Goal: Task Accomplishment & Management: Manage account settings

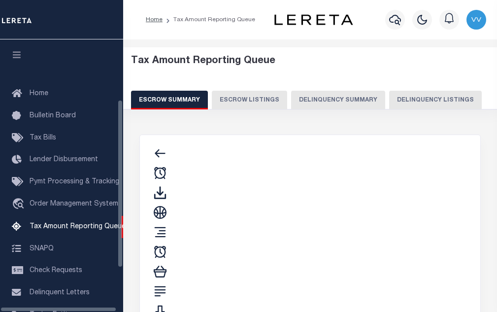
select select "100"
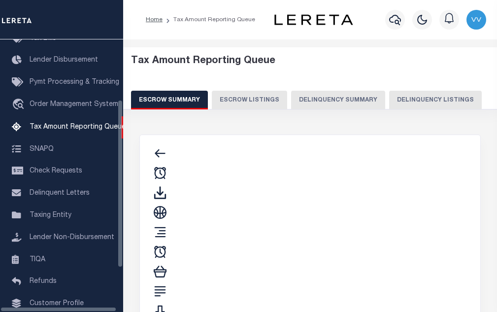
select select "100"
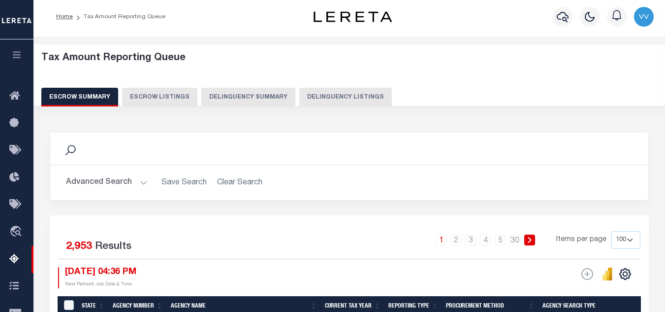
scroll to position [0, 0]
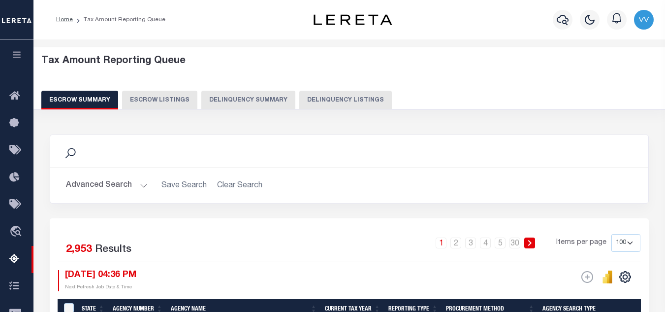
click at [323, 104] on button "Delinquency Listings" at bounding box center [345, 100] width 93 height 19
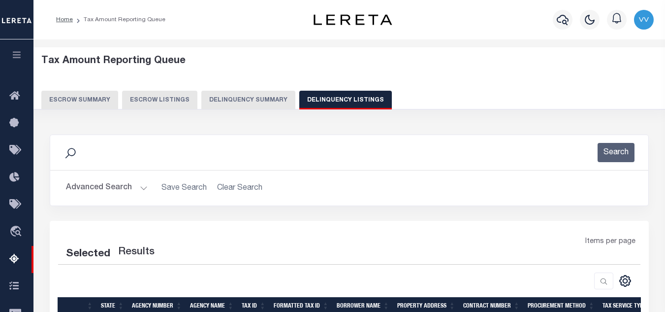
select select "100"
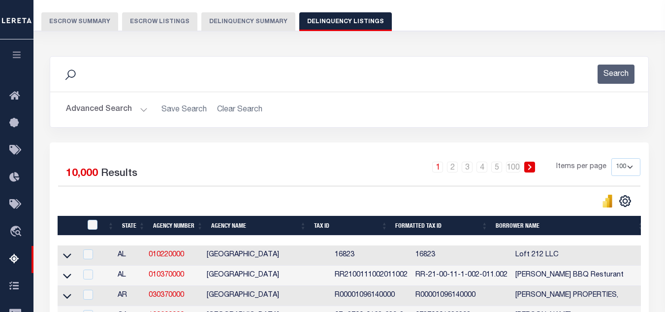
scroll to position [99, 0]
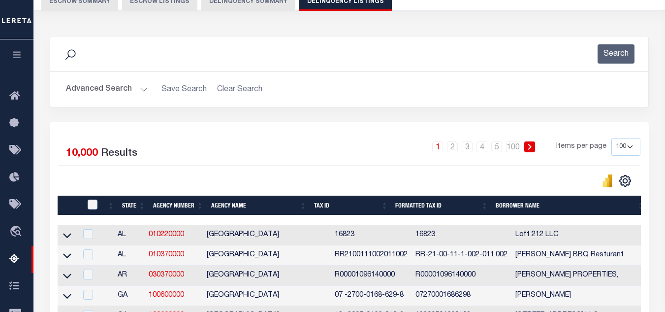
click at [99, 89] on button "Advanced Search" at bounding box center [107, 89] width 82 height 19
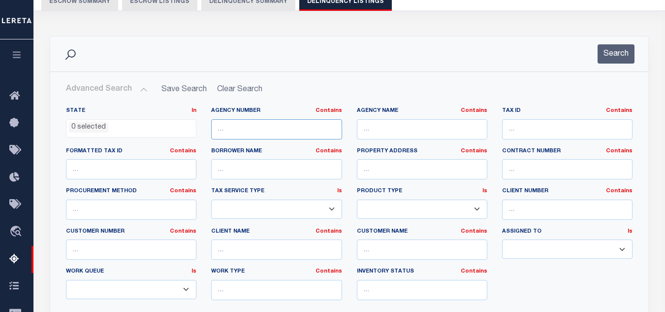
click at [224, 133] on input "text" at bounding box center [276, 129] width 131 height 20
paste input "A027080002500"
type input "A027080002500"
click at [274, 132] on input "A027080002500" at bounding box center [276, 129] width 131 height 20
click at [247, 128] on input "A027080002500" at bounding box center [276, 129] width 131 height 20
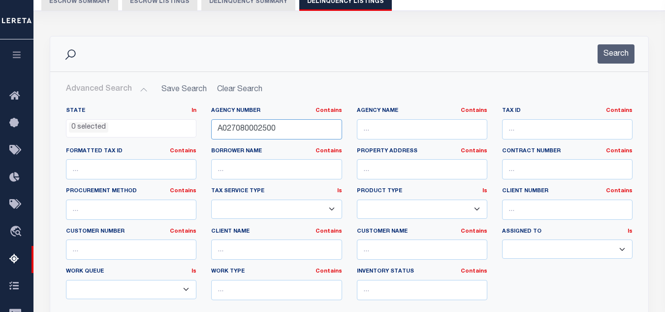
click at [247, 128] on input "A027080002500" at bounding box center [276, 129] width 131 height 20
click at [496, 123] on input "text" at bounding box center [567, 129] width 131 height 20
paste input "A027080002500"
type input "A027080002500"
click at [496, 56] on button "Search" at bounding box center [616, 53] width 37 height 19
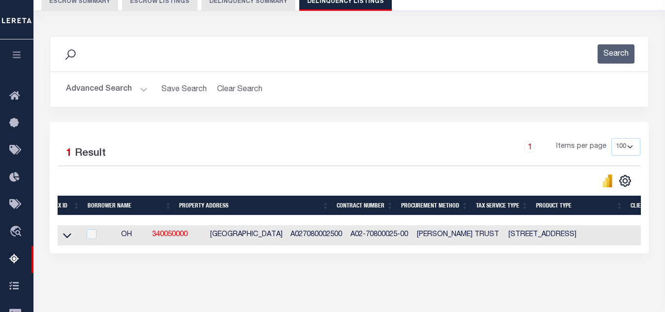
scroll to position [0, 0]
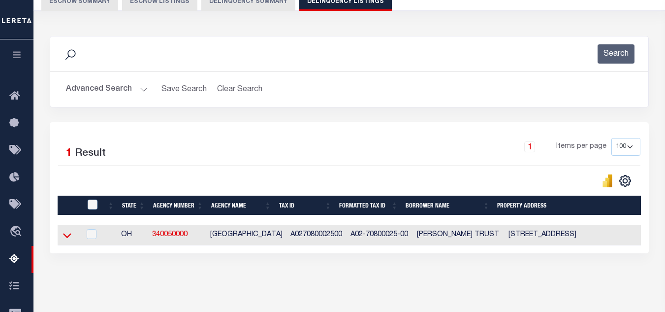
click at [63, 239] on icon at bounding box center [67, 235] width 8 height 10
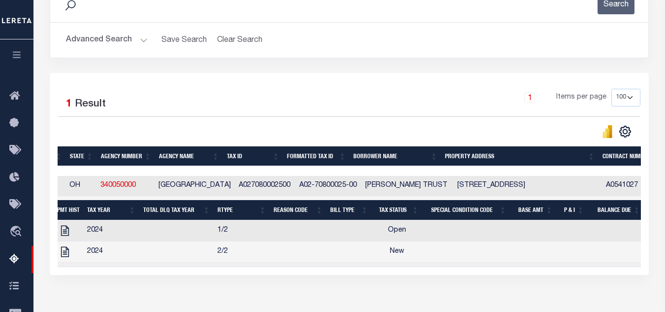
scroll to position [0, 57]
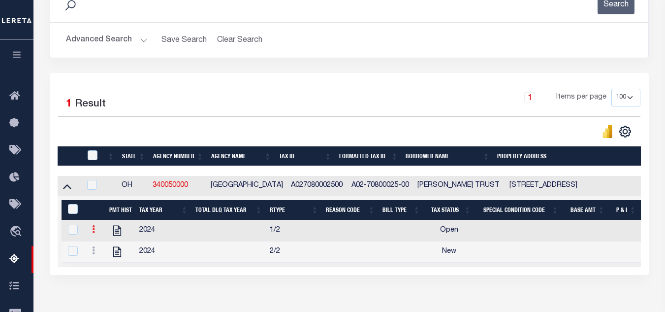
click at [92, 233] on icon at bounding box center [93, 229] width 3 height 8
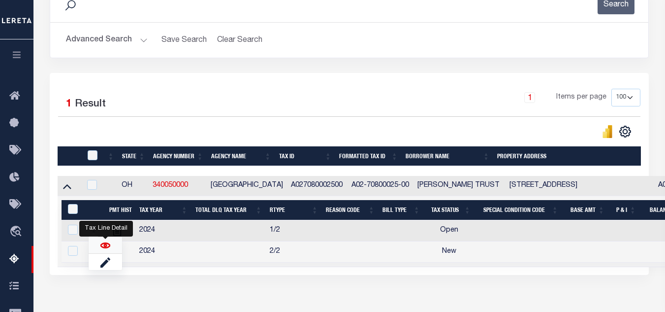
click at [105, 245] on img "" at bounding box center [105, 245] width 10 height 10
checkbox input "true"
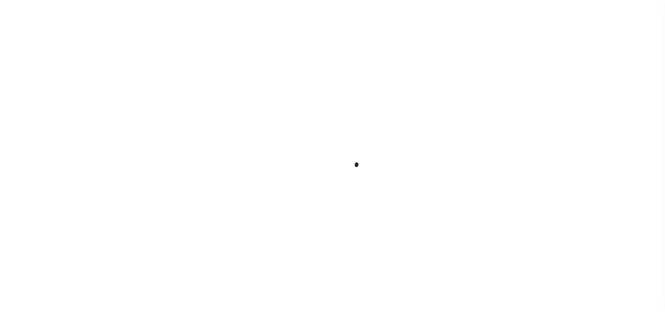
checkbox input "false"
type input "[DATE]"
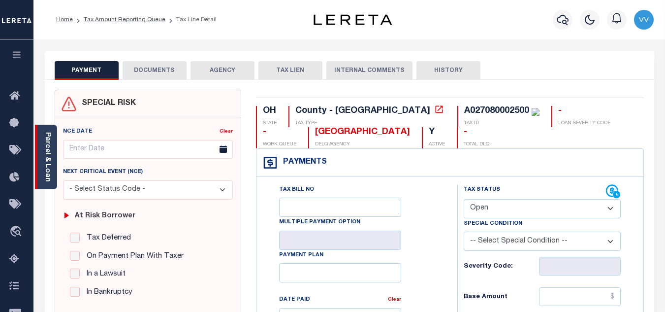
click at [45, 148] on link "Parcel & Loan" at bounding box center [47, 157] width 7 height 50
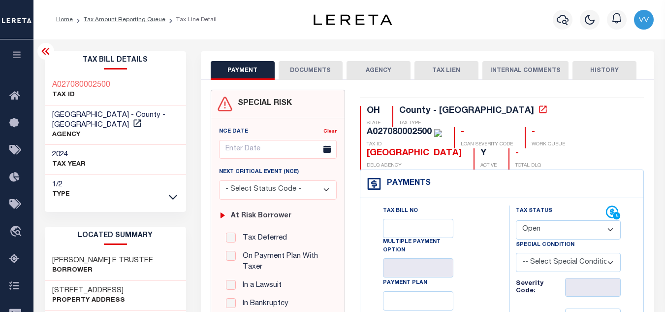
click at [556, 232] on select "- Select Status Code - Open Due/Unpaid Paid Incomplete No Tax Due Internal Refu…" at bounding box center [568, 229] width 105 height 19
select select "PYD"
click at [516, 221] on select "- Select Status Code - Open Due/Unpaid Paid Incomplete No Tax Due Internal Refu…" at bounding box center [568, 229] width 105 height 19
type input "[DATE]"
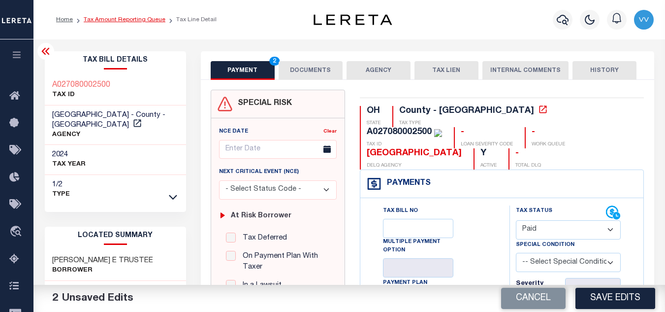
click at [123, 19] on link "Tax Amount Reporting Queue" at bounding box center [125, 20] width 82 height 6
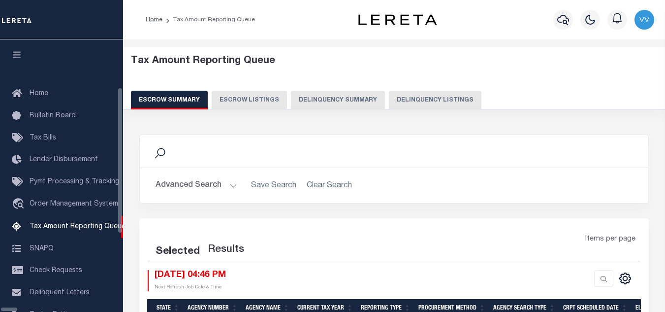
select select "100"
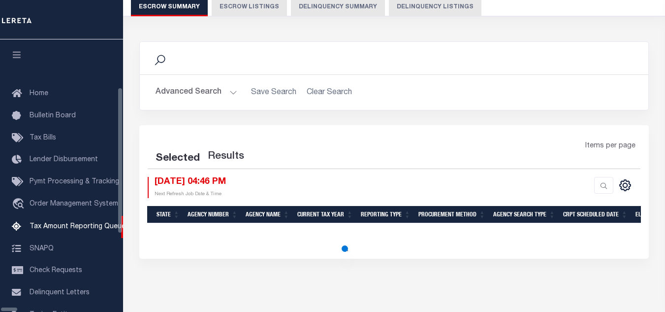
scroll to position [99, 0]
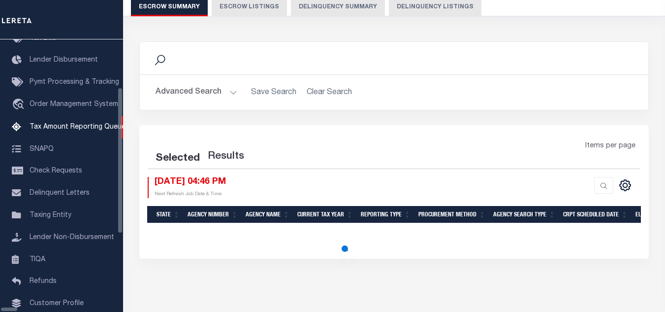
select select "100"
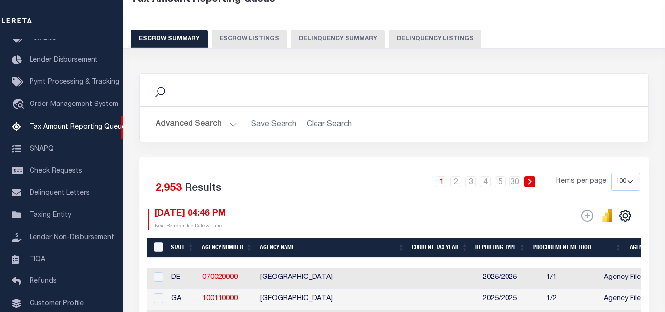
scroll to position [0, 0]
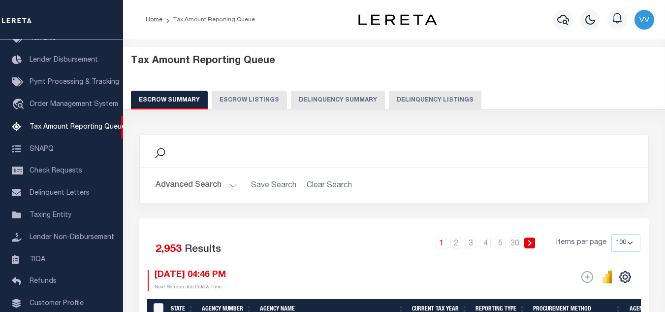
click at [434, 95] on button "Delinquency Listings" at bounding box center [435, 100] width 93 height 19
select select "100"
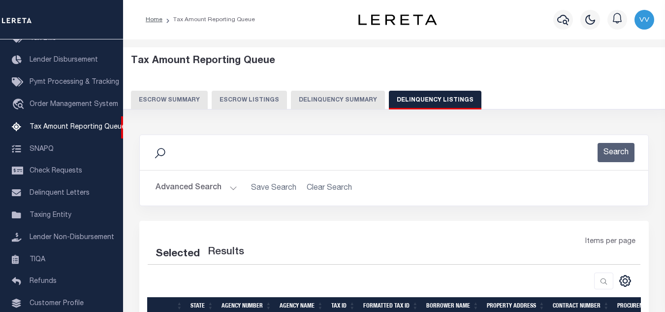
select select "100"
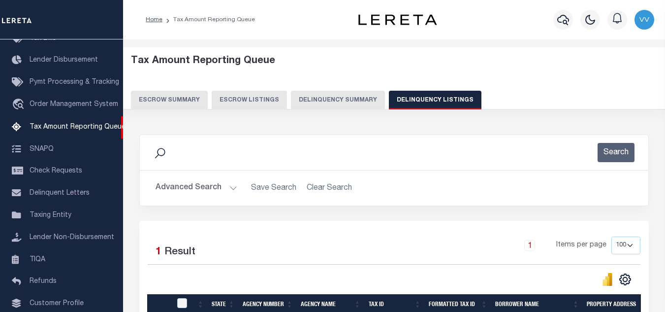
click at [209, 188] on button "Advanced Search" at bounding box center [197, 187] width 82 height 19
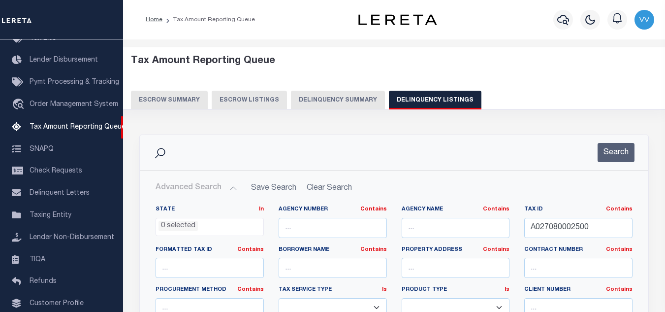
click at [211, 187] on button "Advanced Search" at bounding box center [197, 187] width 82 height 19
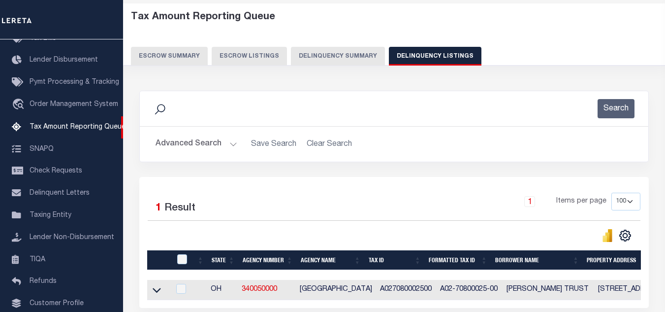
scroll to position [99, 0]
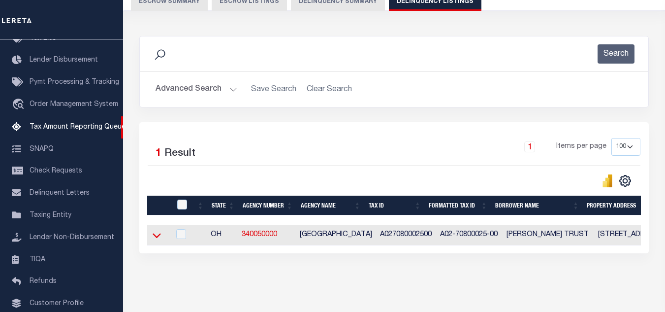
click at [155, 238] on icon at bounding box center [157, 235] width 8 height 10
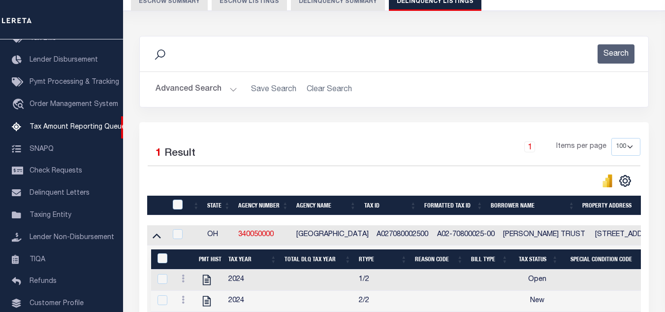
scroll to position [148, 0]
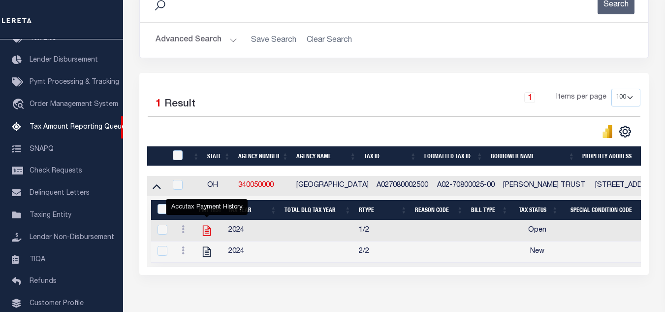
click at [211, 232] on icon "" at bounding box center [207, 231] width 8 height 10
checkbox input "true"
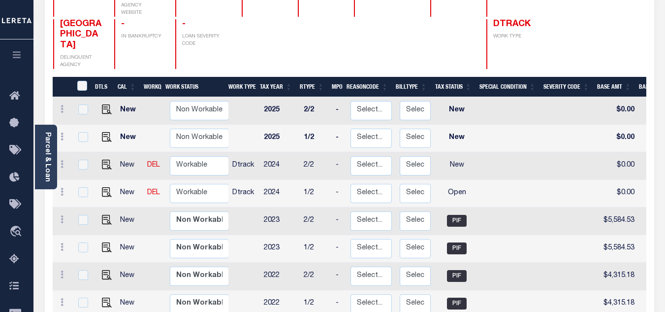
scroll to position [1, 0]
click at [50, 149] on link "Parcel & Loan" at bounding box center [47, 157] width 7 height 50
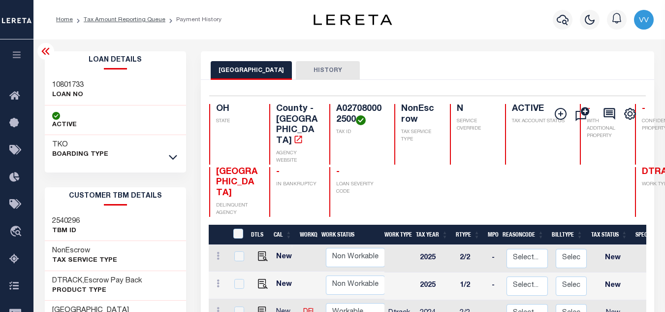
click at [47, 47] on icon at bounding box center [46, 51] width 12 height 12
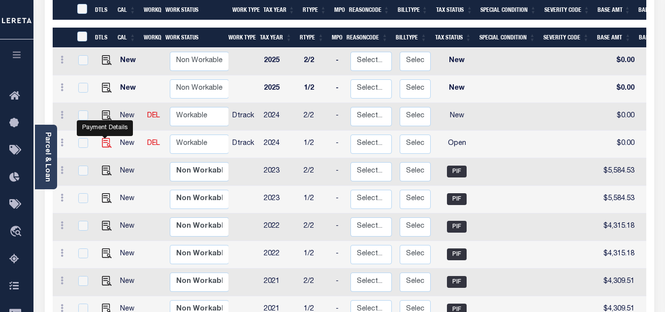
click at [105, 138] on img "" at bounding box center [107, 143] width 10 height 10
checkbox input "true"
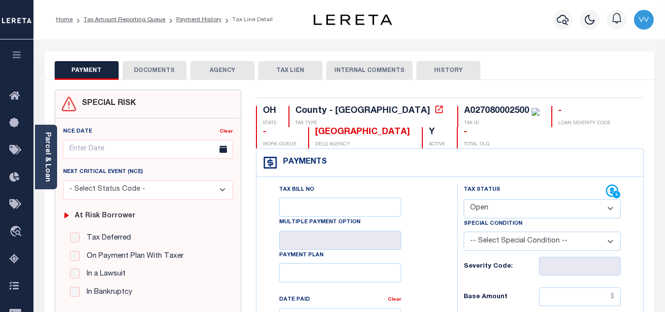
click at [541, 213] on select "- Select Status Code - Open Due/Unpaid Paid Incomplete No Tax Due Internal Refu…" at bounding box center [542, 208] width 157 height 19
select select "PYD"
click at [464, 199] on select "- Select Status Code - Open Due/Unpaid Paid Incomplete No Tax Due Internal Refu…" at bounding box center [542, 208] width 157 height 19
type input "[DATE]"
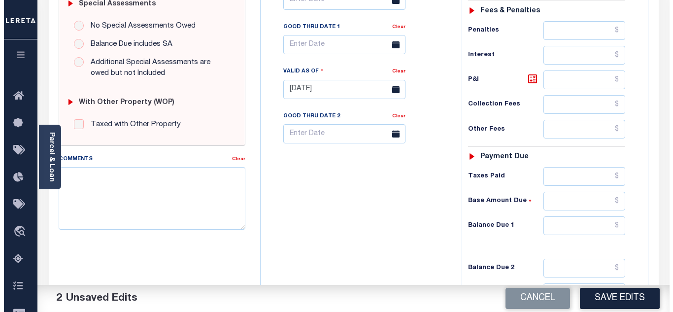
scroll to position [345, 0]
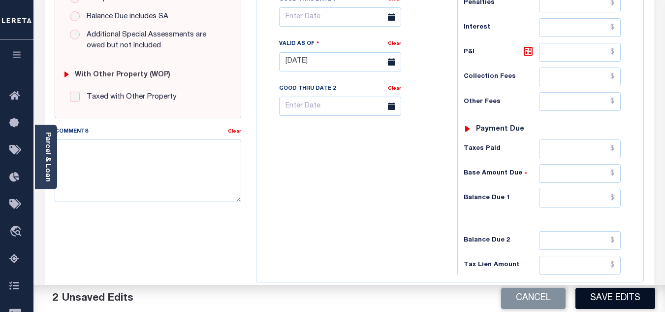
click at [623, 297] on button "Save Edits" at bounding box center [616, 298] width 80 height 21
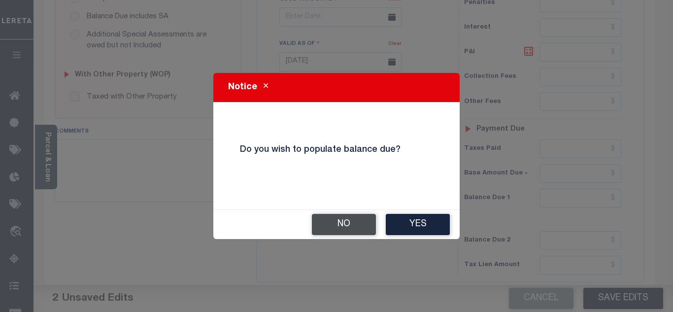
click at [347, 230] on button "No" at bounding box center [344, 224] width 64 height 21
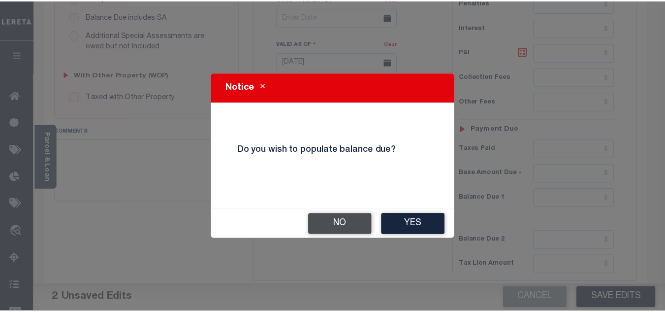
scroll to position [355, 0]
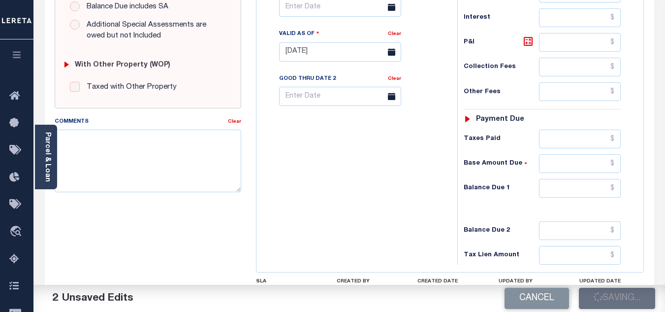
checkbox input "false"
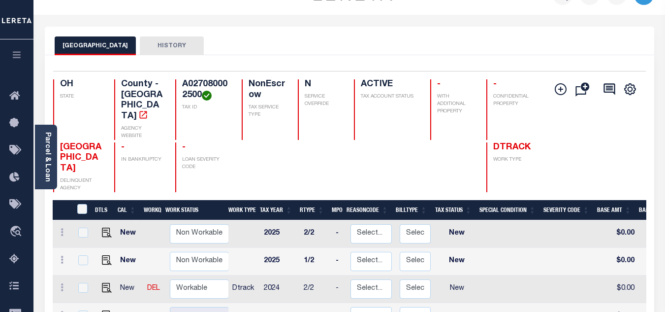
scroll to position [49, 0]
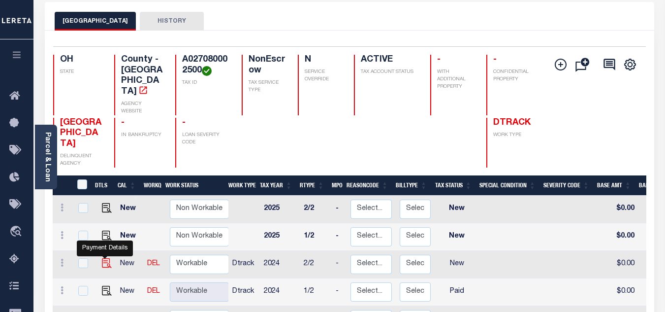
click at [103, 258] on img "" at bounding box center [107, 263] width 10 height 10
checkbox input "true"
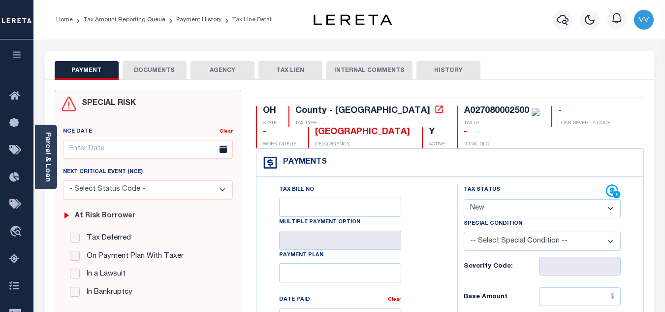
click at [502, 208] on select "- Select Status Code - Open Due/Unpaid Paid Incomplete No Tax Due Internal Refu…" at bounding box center [542, 208] width 157 height 19
select select "PYD"
click at [464, 199] on select "- Select Status Code - Open Due/Unpaid Paid Incomplete No Tax Due Internal Refu…" at bounding box center [542, 208] width 157 height 19
type input "[DATE]"
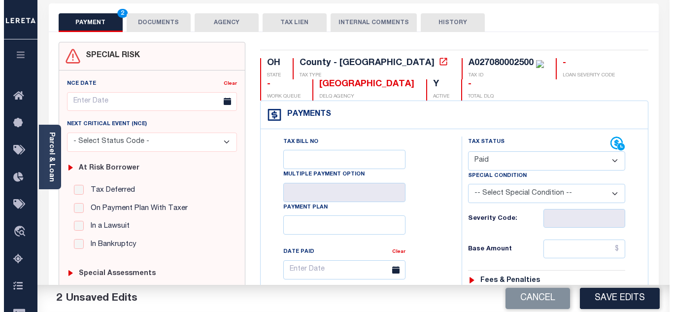
scroll to position [49, 0]
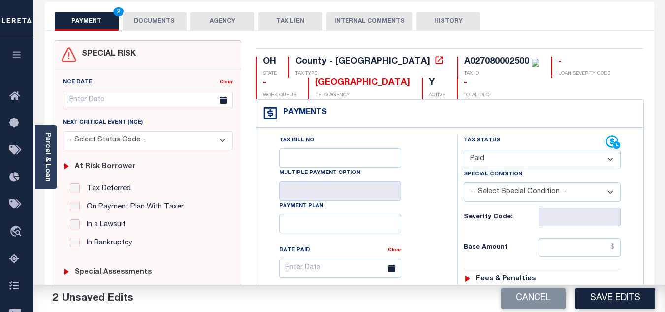
click at [607, 296] on button "Save Edits" at bounding box center [616, 298] width 80 height 21
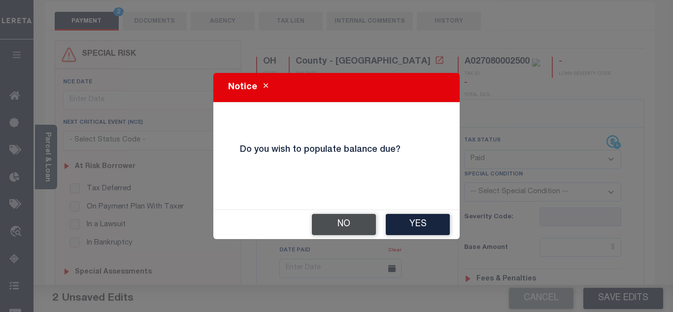
click at [355, 229] on button "No" at bounding box center [344, 224] width 64 height 21
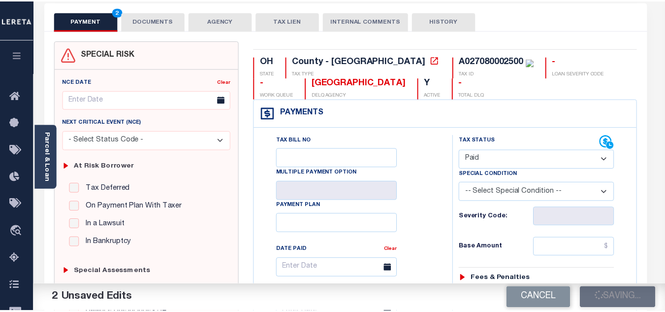
scroll to position [59, 0]
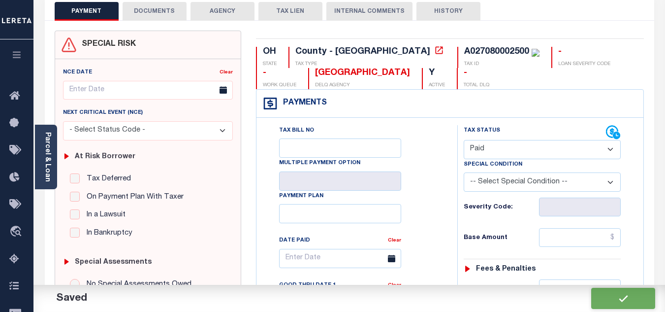
checkbox input "false"
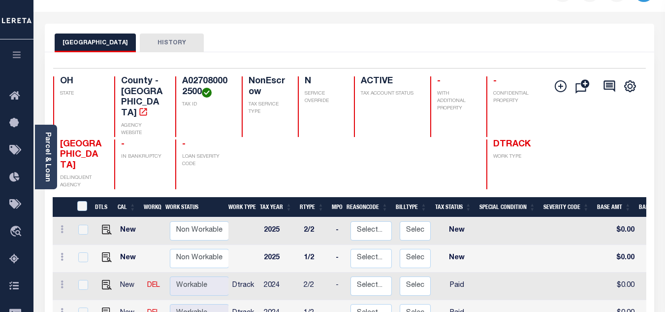
scroll to position [99, 0]
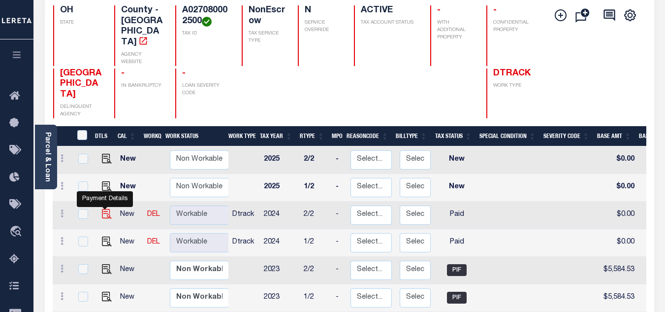
click at [106, 209] on img "" at bounding box center [107, 214] width 10 height 10
checkbox input "true"
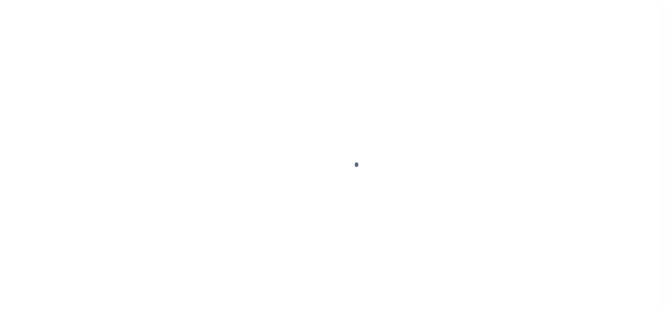
select select "PYD"
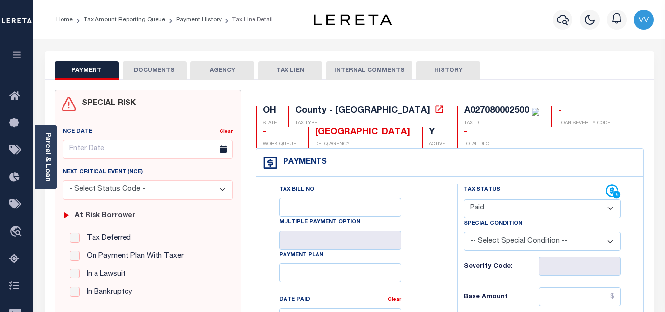
click at [178, 69] on button "DOCUMENTS" at bounding box center [155, 70] width 64 height 19
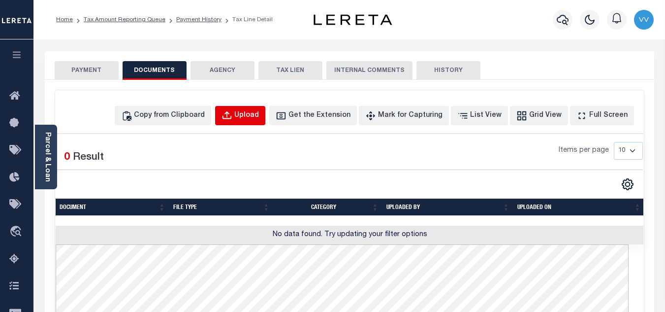
click at [259, 120] on div "Upload" at bounding box center [246, 115] width 25 height 11
select select "POP"
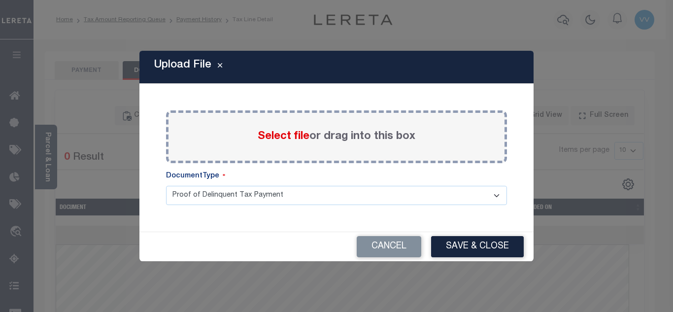
click at [277, 139] on span "Select file" at bounding box center [284, 136] width 52 height 11
click at [0, 0] on input "Select file or drag into this box" at bounding box center [0, 0] width 0 height 0
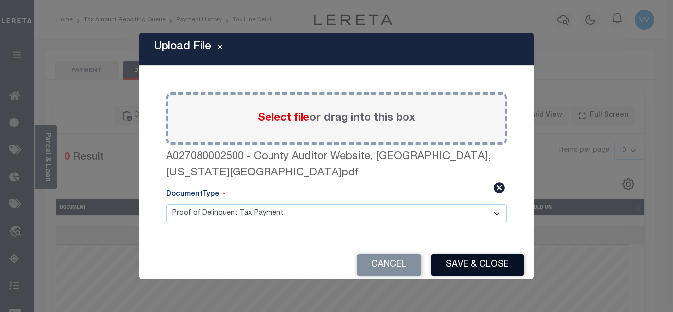
click at [473, 262] on button "Save & Close" at bounding box center [477, 264] width 93 height 21
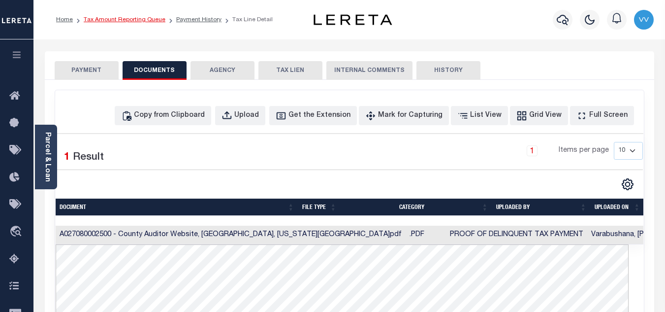
click at [141, 21] on link "Tax Amount Reporting Queue" at bounding box center [125, 20] width 82 height 6
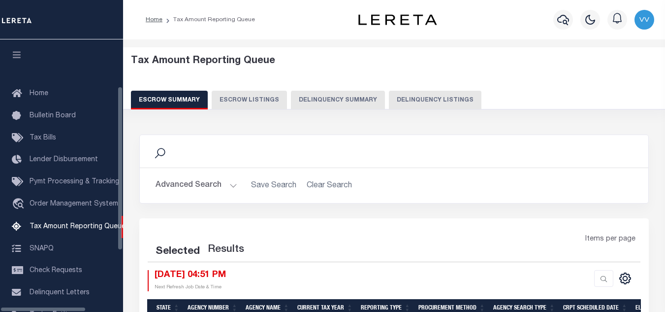
select select "100"
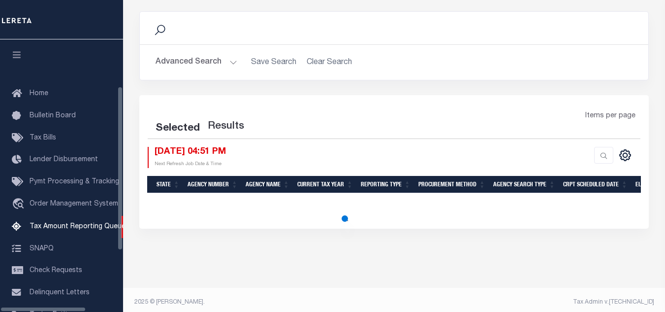
scroll to position [99, 0]
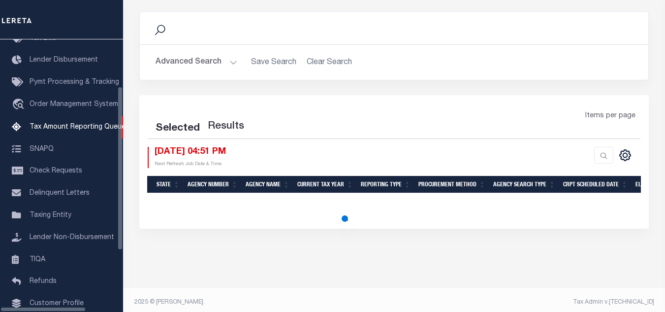
select select "100"
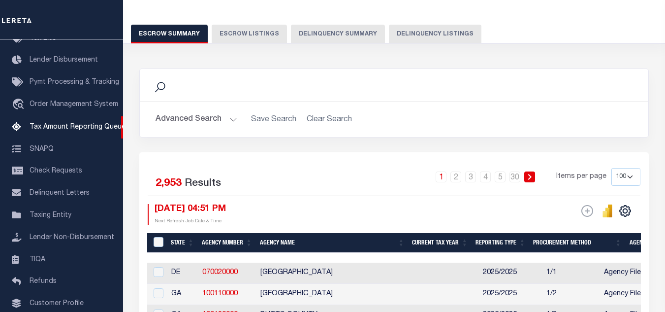
scroll to position [49, 0]
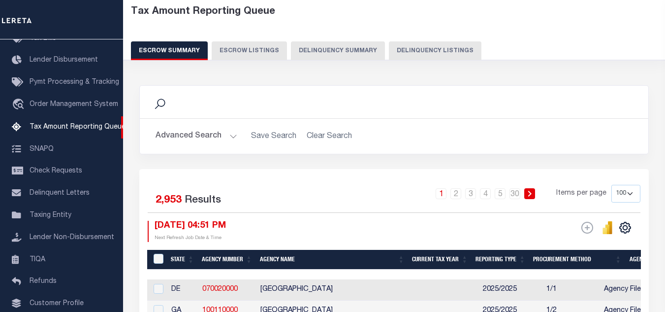
click at [395, 50] on button "Delinquency Listings" at bounding box center [435, 50] width 93 height 19
select select "100"
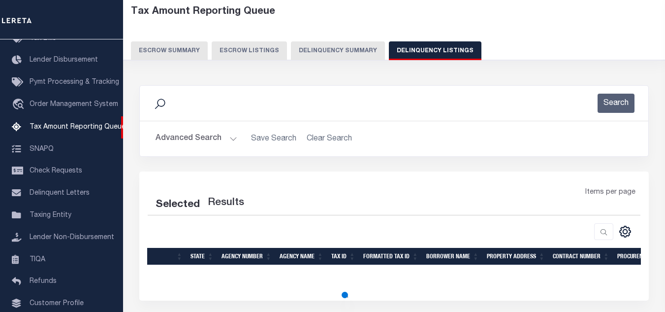
select select "100"
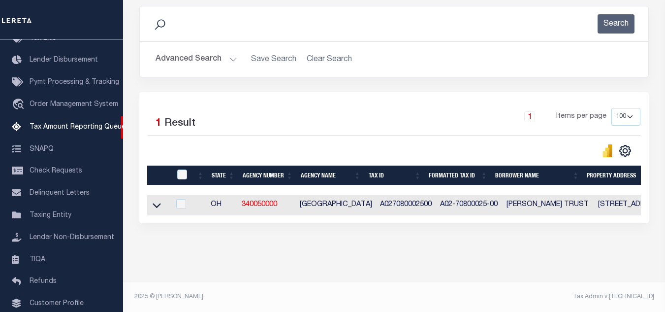
scroll to position [137, 0]
click at [156, 200] on icon at bounding box center [157, 205] width 8 height 10
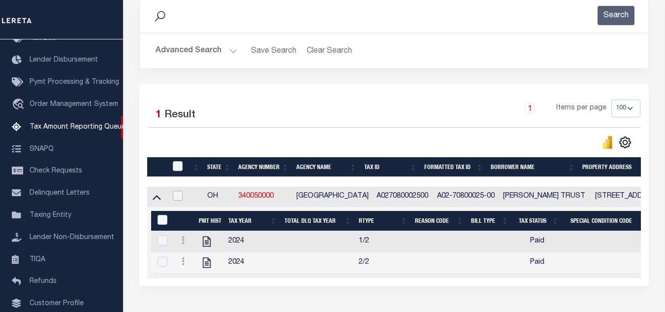
click at [182, 197] on input "checkbox" at bounding box center [178, 196] width 10 height 10
checkbox input "true"
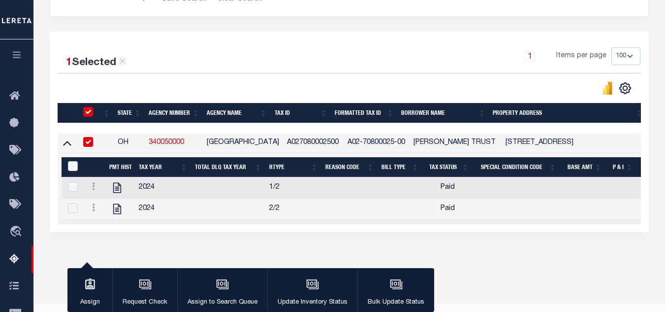
scroll to position [210, 0]
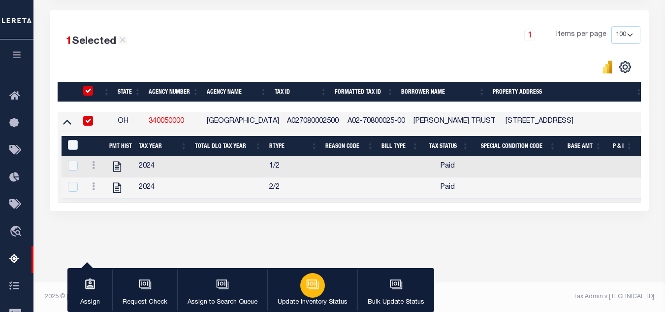
click at [310, 293] on div "button" at bounding box center [312, 285] width 25 height 25
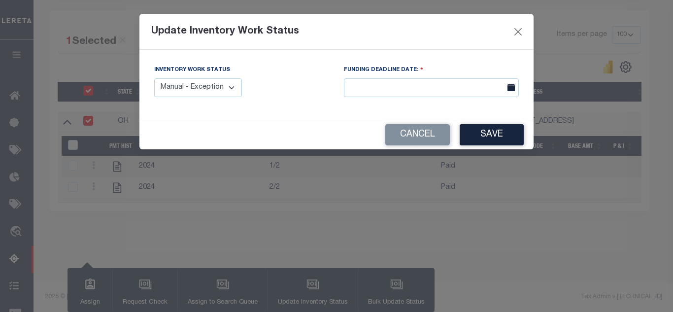
click at [232, 88] on select "Manual - Exception Pended - Awaiting Search Late Add Exception Completed" at bounding box center [198, 87] width 88 height 19
select select "4"
click at [154, 78] on select "Manual - Exception Pended - Awaiting Search Late Add Exception Completed" at bounding box center [198, 87] width 88 height 19
click at [482, 135] on button "Save" at bounding box center [492, 134] width 64 height 21
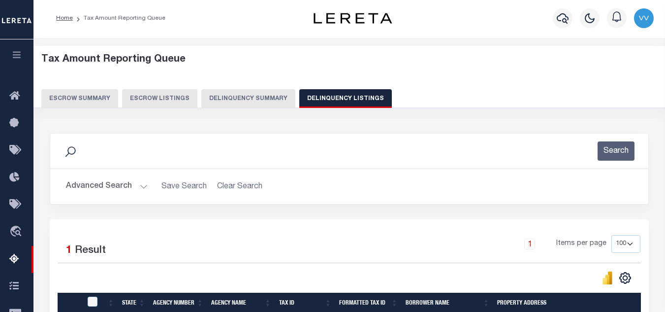
scroll to position [0, 0]
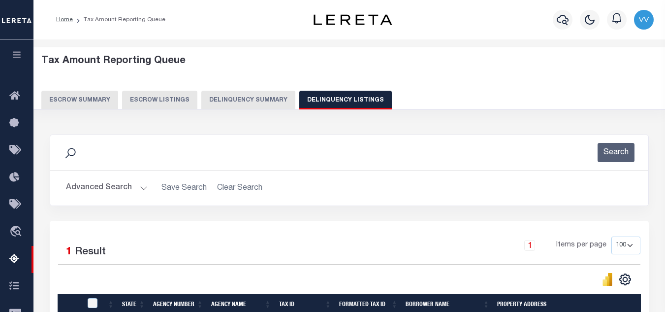
click at [92, 186] on button "Advanced Search" at bounding box center [107, 187] width 82 height 19
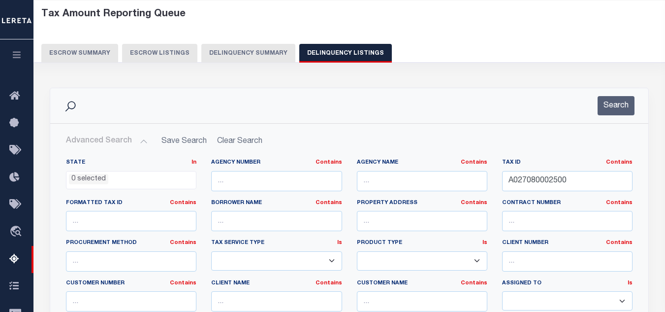
scroll to position [49, 0]
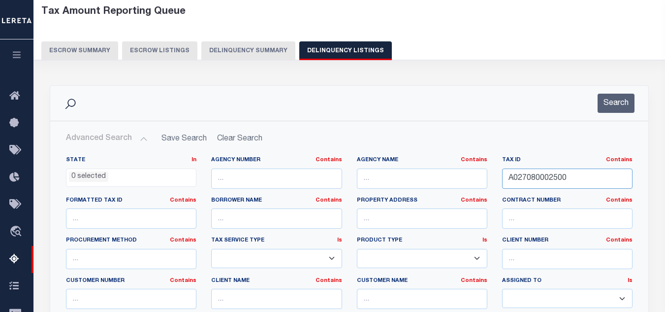
click at [564, 178] on input "A027080002500" at bounding box center [567, 178] width 131 height 20
paste input "6"
type input "A027080002600"
click at [621, 107] on button "Search" at bounding box center [616, 103] width 37 height 19
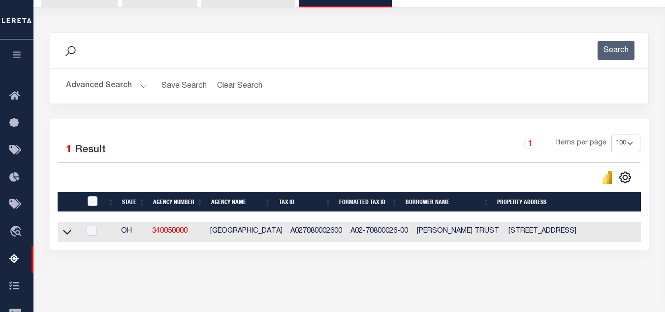
scroll to position [148, 0]
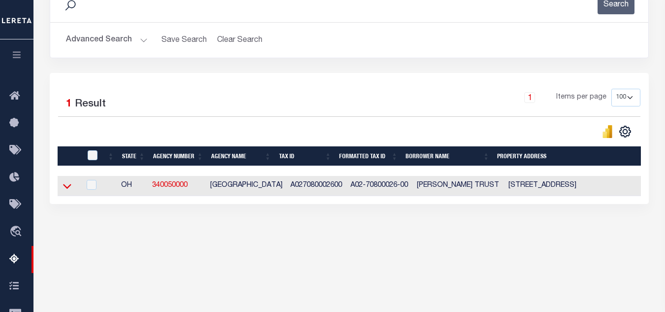
click at [65, 191] on icon at bounding box center [67, 186] width 8 height 10
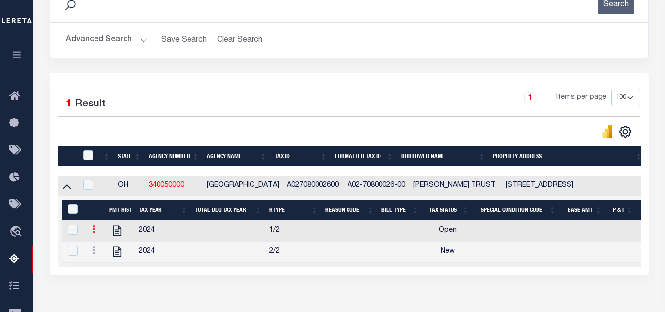
click at [95, 233] on icon at bounding box center [93, 229] width 3 height 8
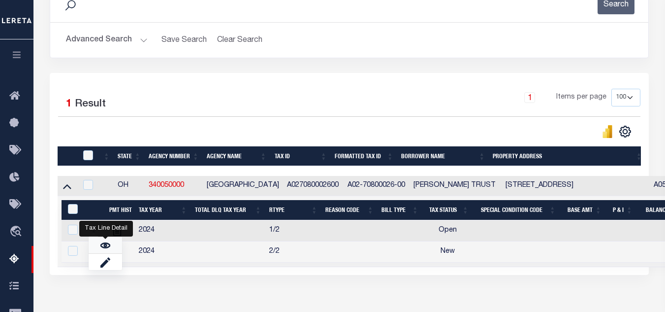
click at [112, 246] on link "" at bounding box center [105, 245] width 33 height 16
checkbox input "true"
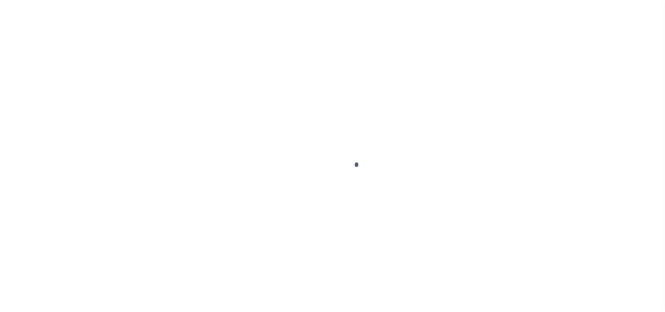
select select "OP2"
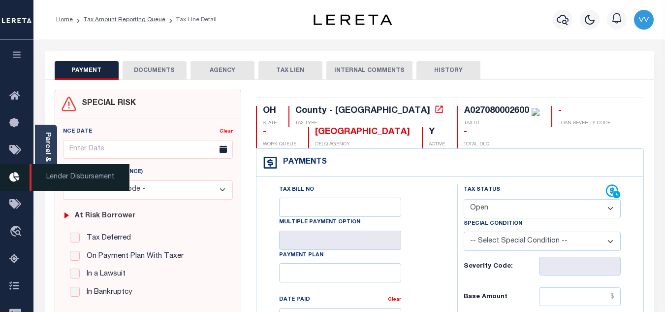
click at [40, 170] on span "Lender Disbursement" at bounding box center [80, 177] width 100 height 27
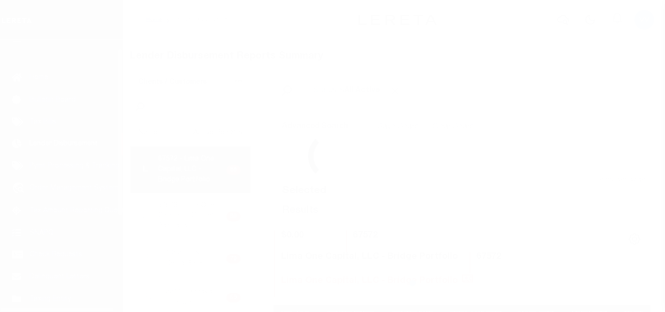
scroll to position [17, 0]
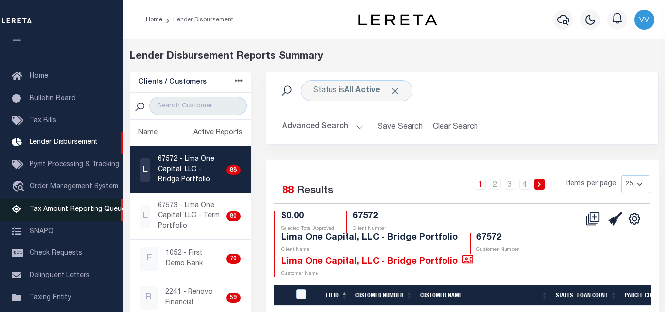
click at [65, 212] on span "Tax Amount Reporting Queue" at bounding box center [78, 209] width 96 height 7
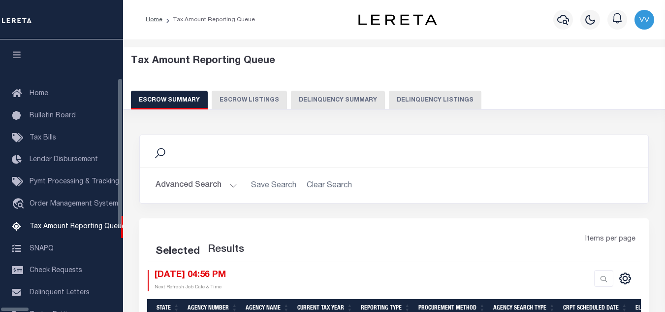
select select "100"
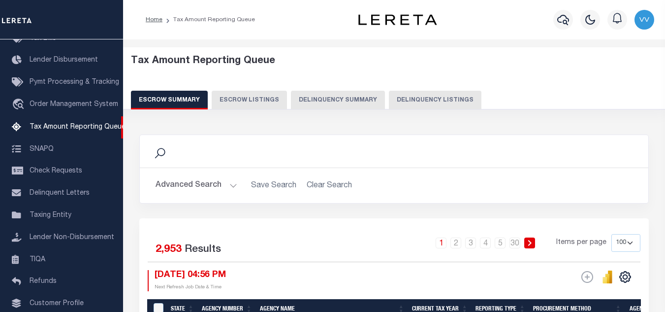
click at [409, 104] on button "Delinquency Listings" at bounding box center [435, 100] width 93 height 19
select select "100"
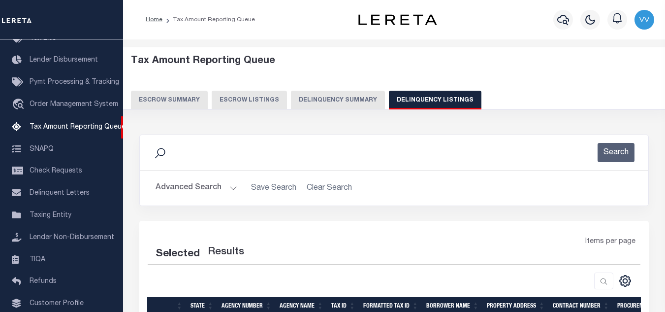
select select "100"
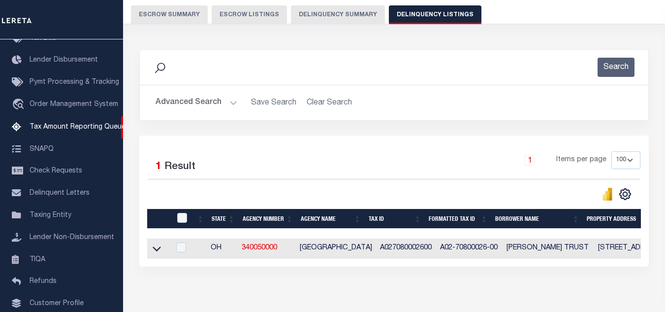
scroll to position [137, 0]
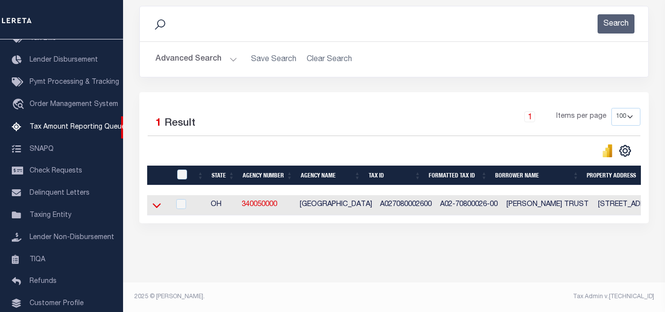
click at [159, 200] on icon at bounding box center [157, 205] width 8 height 10
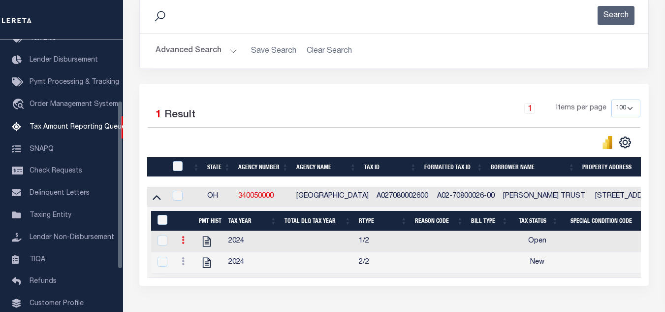
click at [184, 244] on icon at bounding box center [183, 240] width 3 height 8
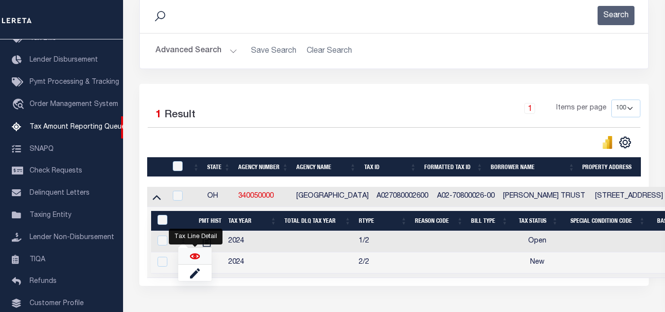
click at [192, 257] on img "" at bounding box center [195, 256] width 10 height 10
checkbox input "true"
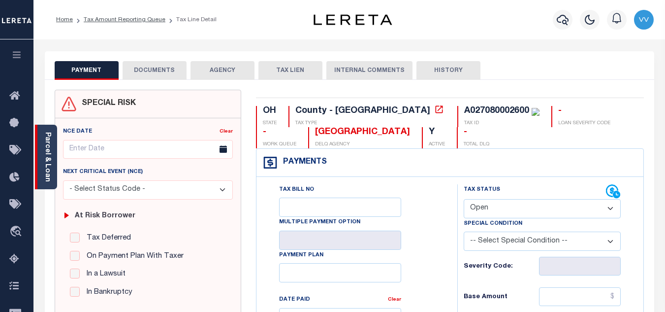
click at [54, 156] on div "Parcel & Loan" at bounding box center [46, 157] width 22 height 65
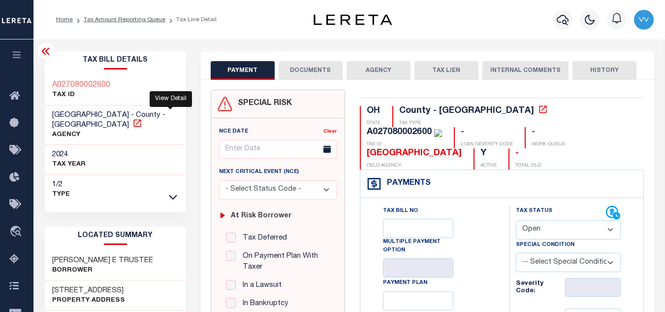
click at [142, 118] on icon at bounding box center [137, 123] width 10 height 10
click at [587, 231] on select "- Select Status Code - Open Due/Unpaid Paid Incomplete No Tax Due Internal Refu…" at bounding box center [568, 229] width 105 height 19
click at [590, 227] on select "- Select Status Code - Open Due/Unpaid Paid Incomplete No Tax Due Internal Refu…" at bounding box center [568, 229] width 105 height 19
select select "PYD"
click at [516, 221] on select "- Select Status Code - Open Due/Unpaid Paid Incomplete No Tax Due Internal Refu…" at bounding box center [568, 229] width 105 height 19
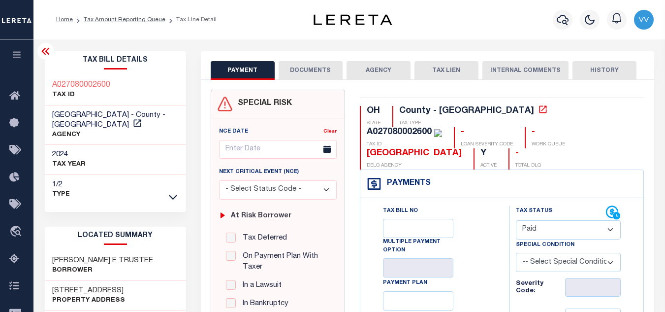
type input "[DATE]"
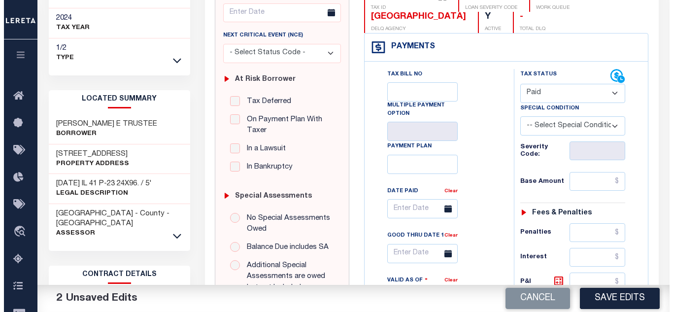
scroll to position [148, 0]
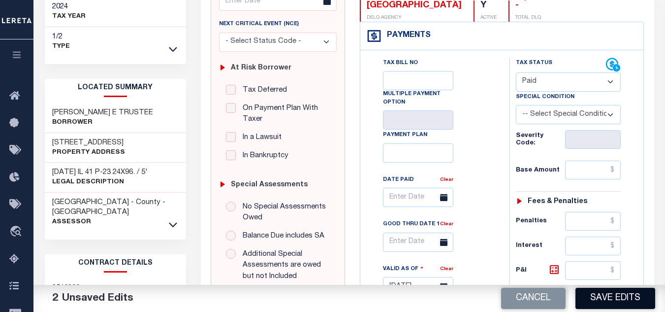
click at [607, 294] on button "Save Edits" at bounding box center [616, 298] width 80 height 21
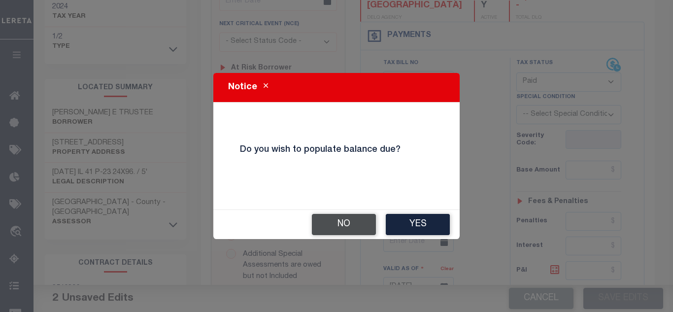
click at [350, 227] on button "No" at bounding box center [344, 224] width 64 height 21
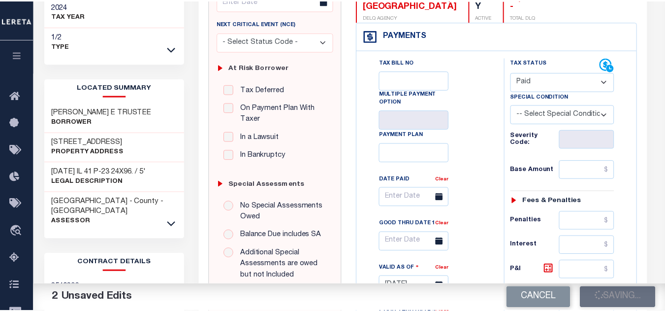
scroll to position [158, 0]
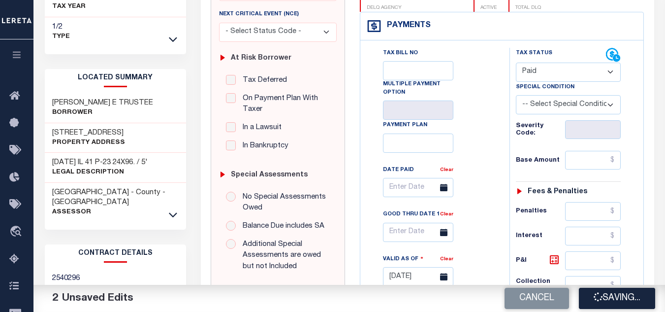
checkbox input "false"
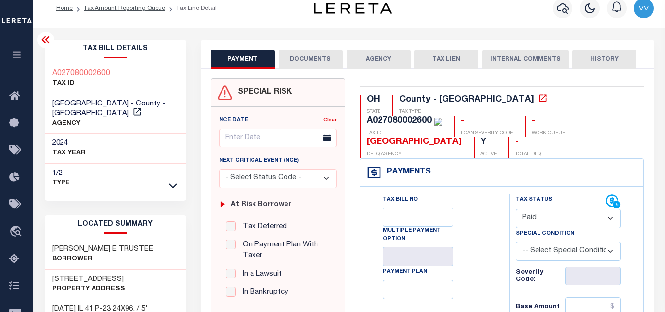
scroll to position [0, 0]
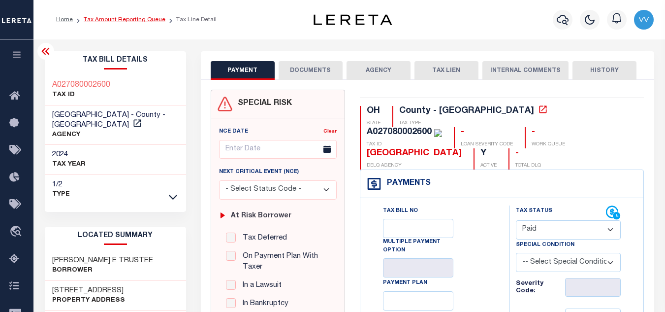
click at [138, 17] on link "Tax Amount Reporting Queue" at bounding box center [125, 20] width 82 height 6
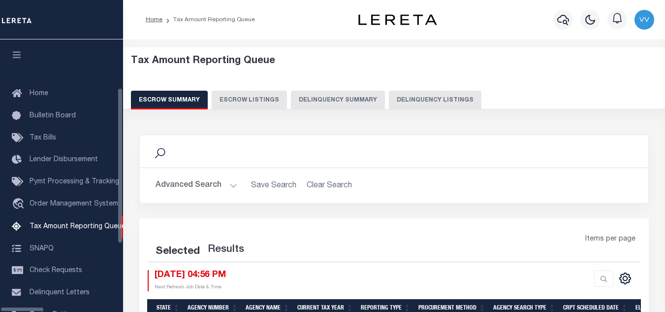
select select "100"
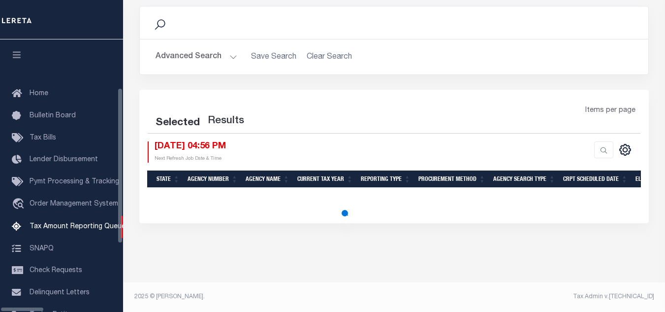
scroll to position [99, 0]
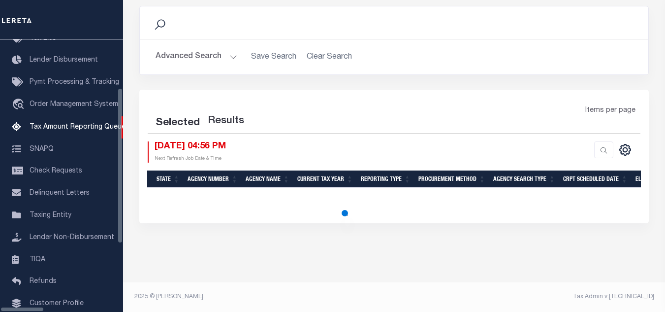
select select "100"
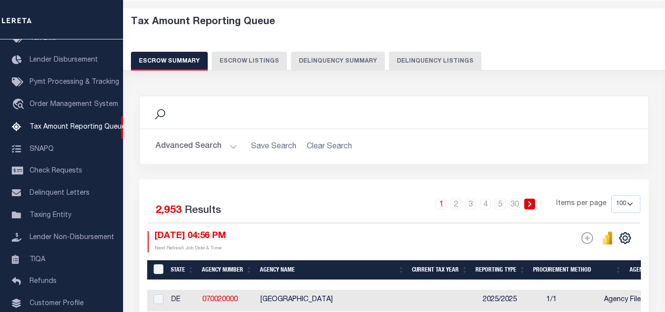
scroll to position [0, 0]
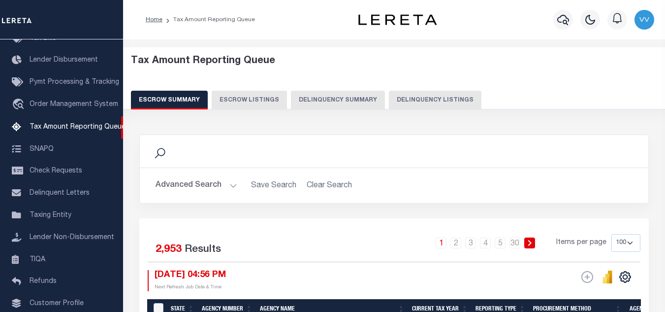
click at [419, 104] on button "Delinquency Listings" at bounding box center [435, 100] width 93 height 19
select select "100"
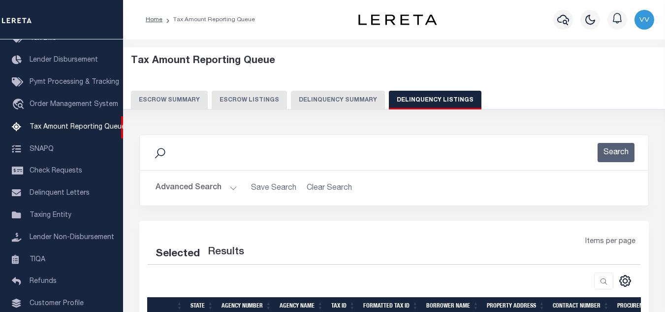
select select "100"
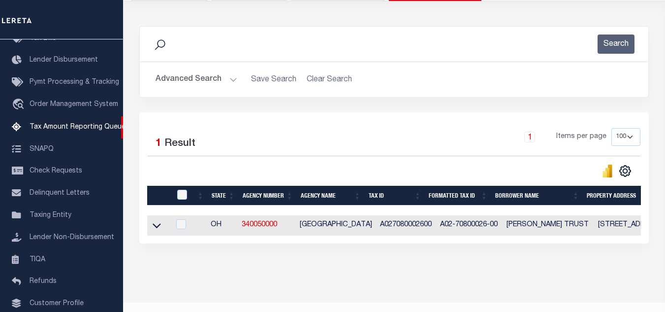
scroll to position [137, 0]
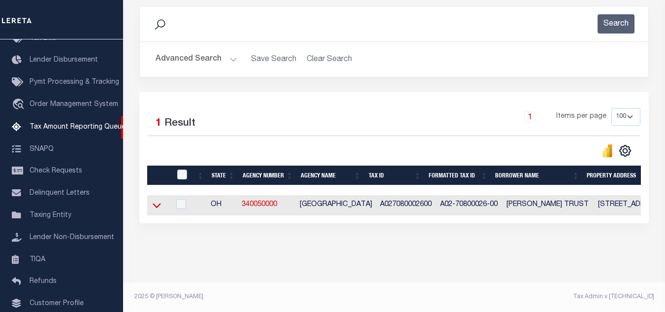
click at [157, 200] on icon at bounding box center [157, 205] width 8 height 10
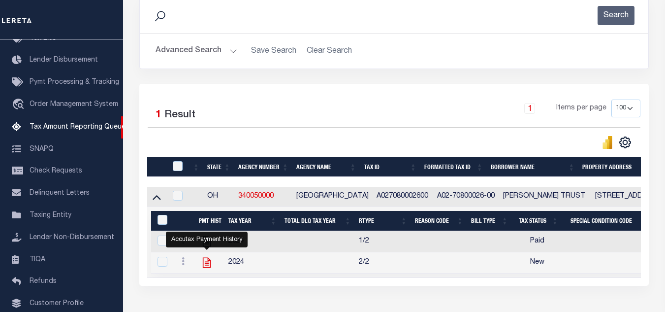
click at [207, 266] on icon "" at bounding box center [206, 262] width 13 height 13
checkbox input "true"
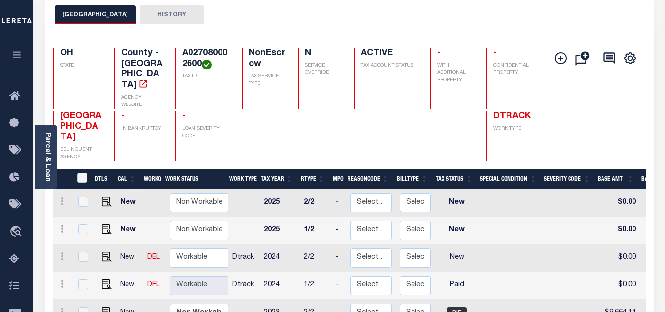
scroll to position [99, 0]
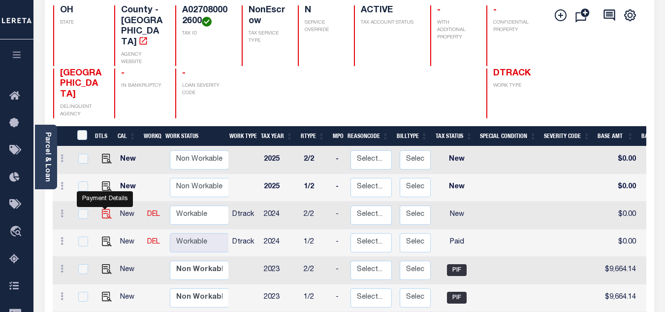
click at [102, 209] on img "" at bounding box center [107, 214] width 10 height 10
checkbox input "true"
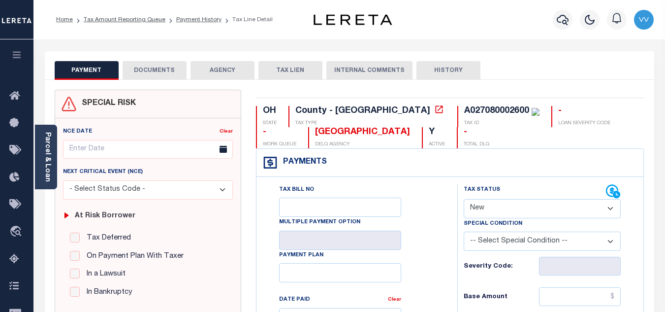
click at [527, 211] on select "- Select Status Code - Open Due/Unpaid Paid Incomplete No Tax Due Internal Refu…" at bounding box center [542, 208] width 157 height 19
select select "PYD"
click at [464, 199] on select "- Select Status Code - Open Due/Unpaid Paid Incomplete No Tax Due Internal Refu…" at bounding box center [542, 208] width 157 height 19
type input "[DATE]"
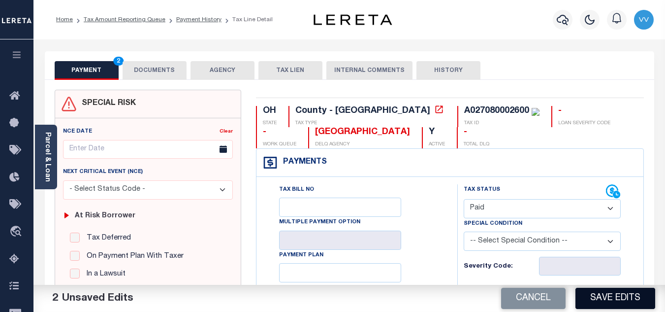
click at [608, 296] on button "Save Edits" at bounding box center [616, 298] width 80 height 21
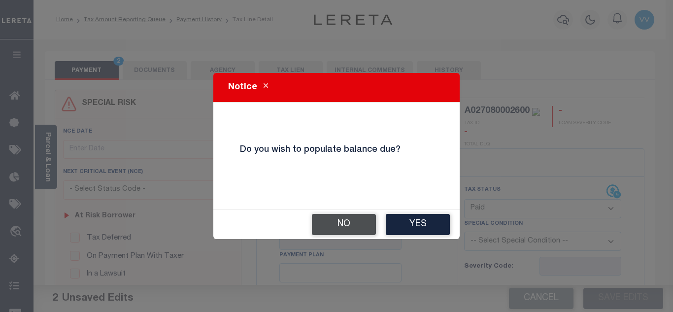
click at [348, 225] on button "No" at bounding box center [344, 224] width 64 height 21
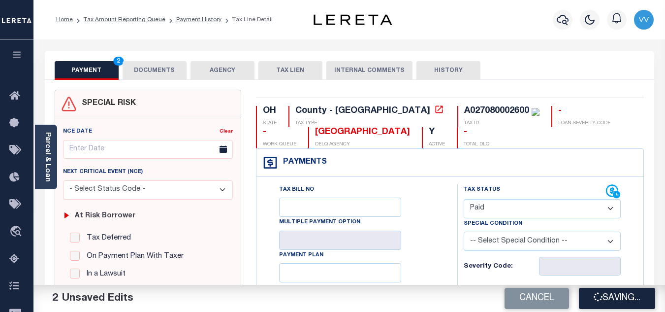
checkbox input "false"
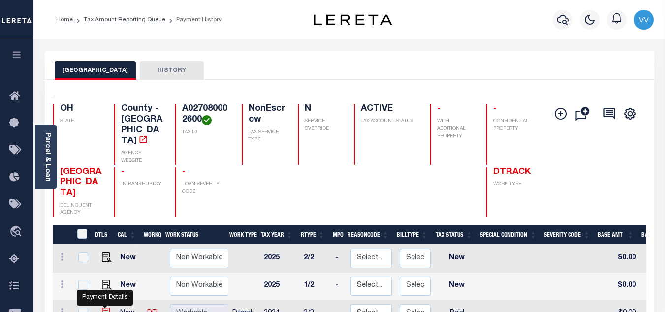
click at [104, 307] on img "" at bounding box center [107, 312] width 10 height 10
checkbox input "true"
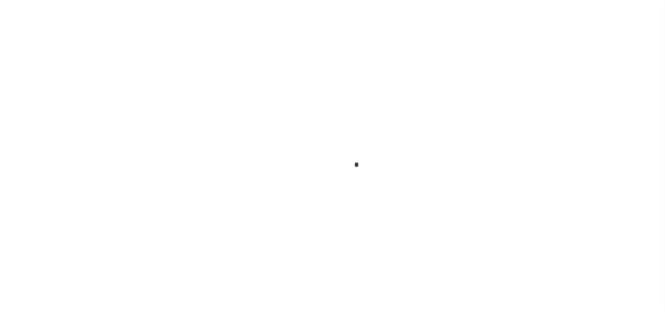
select select "PYD"
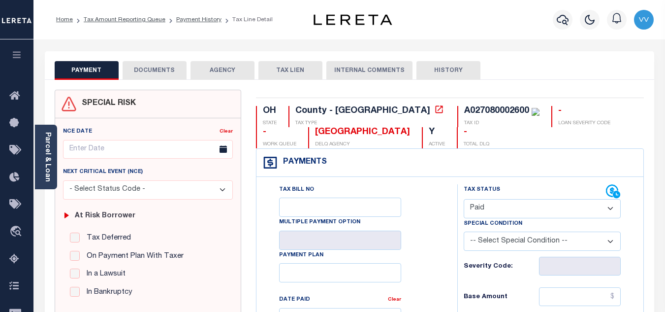
click at [162, 70] on button "DOCUMENTS" at bounding box center [155, 70] width 64 height 19
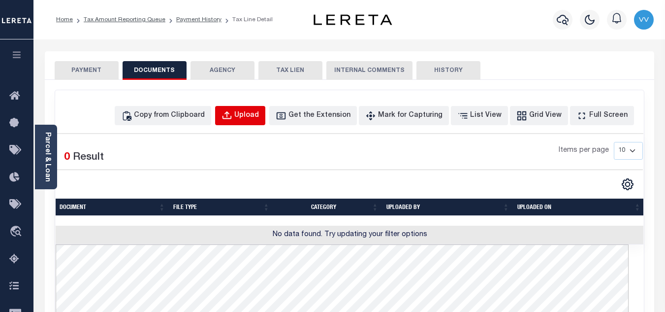
click at [256, 119] on div "Upload" at bounding box center [246, 115] width 25 height 11
select select "POP"
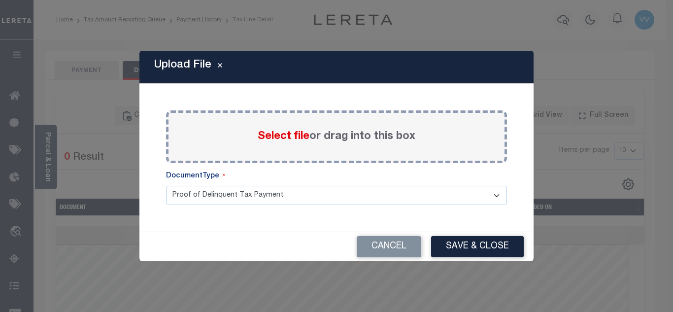
click at [292, 142] on span "Select file" at bounding box center [284, 136] width 52 height 11
click at [0, 0] on input "Select file or drag into this box" at bounding box center [0, 0] width 0 height 0
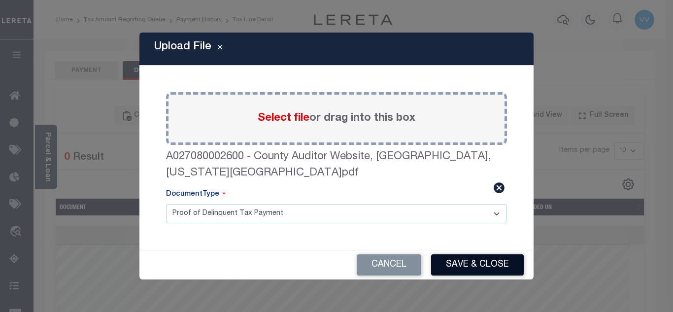
click at [467, 262] on button "Save & Close" at bounding box center [477, 264] width 93 height 21
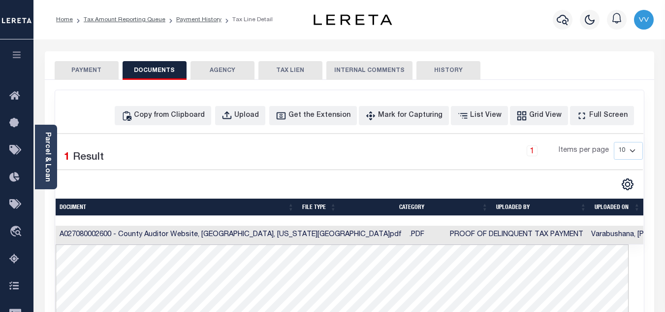
click at [95, 76] on button "PAYMENT" at bounding box center [87, 70] width 64 height 19
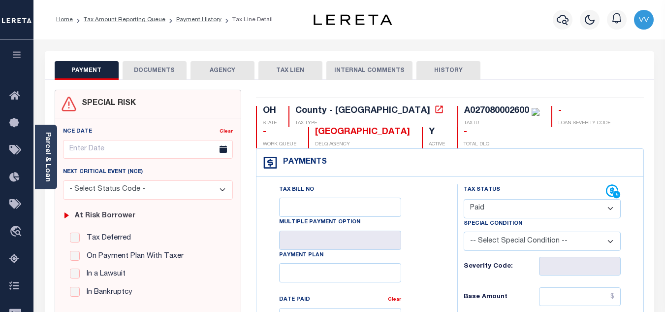
click at [161, 75] on button "DOCUMENTS" at bounding box center [155, 70] width 64 height 19
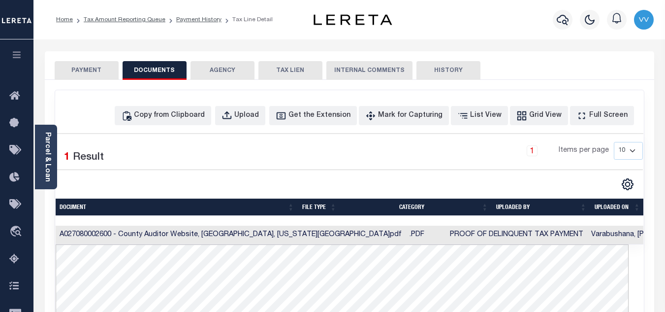
click at [89, 66] on button "PAYMENT" at bounding box center [87, 70] width 64 height 19
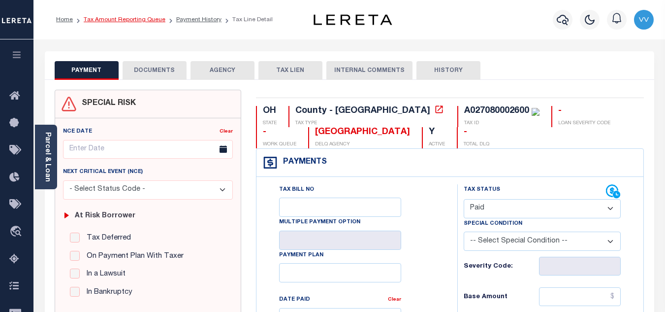
click at [147, 22] on link "Tax Amount Reporting Queue" at bounding box center [125, 20] width 82 height 6
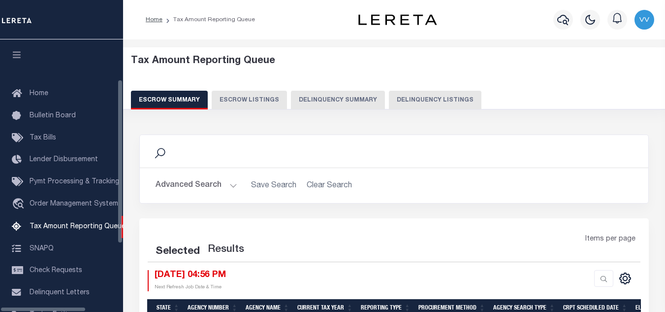
select select "100"
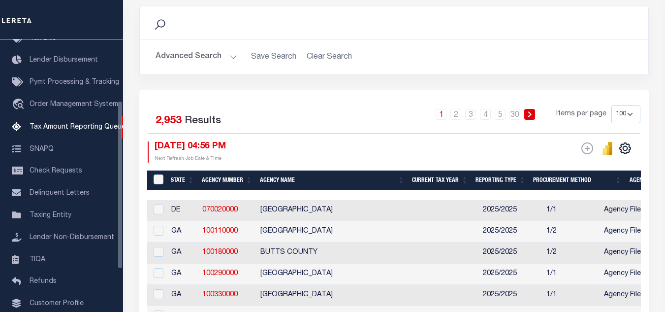
scroll to position [30, 0]
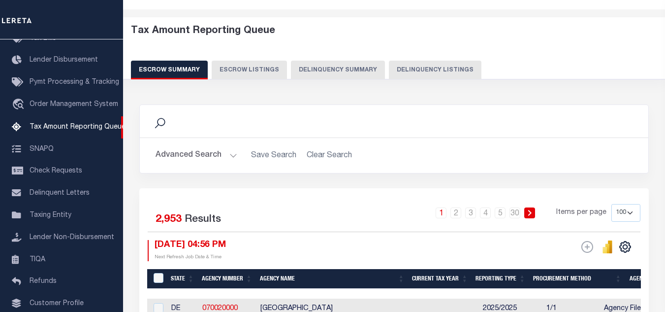
click at [396, 71] on button "Delinquency Listings" at bounding box center [435, 70] width 93 height 19
select select "100"
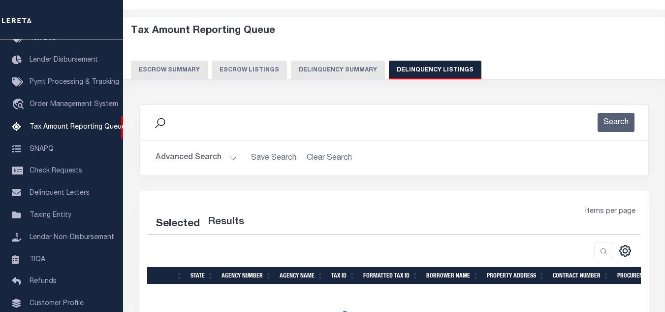
select select "100"
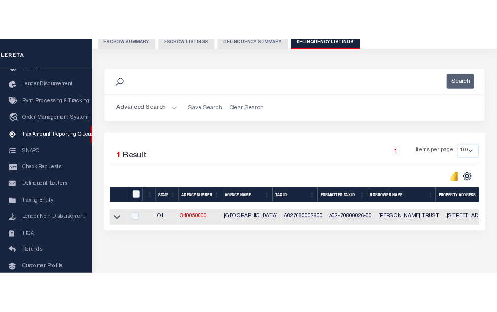
scroll to position [129, 0]
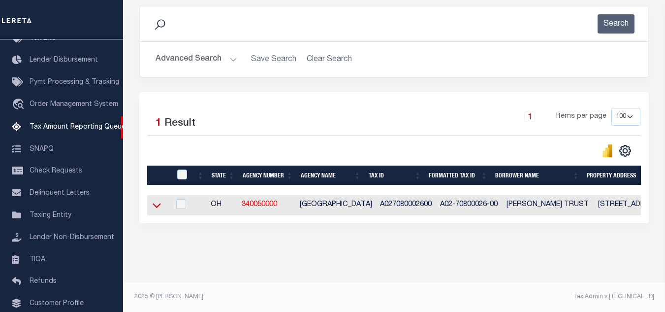
click at [161, 209] on icon at bounding box center [157, 205] width 8 height 10
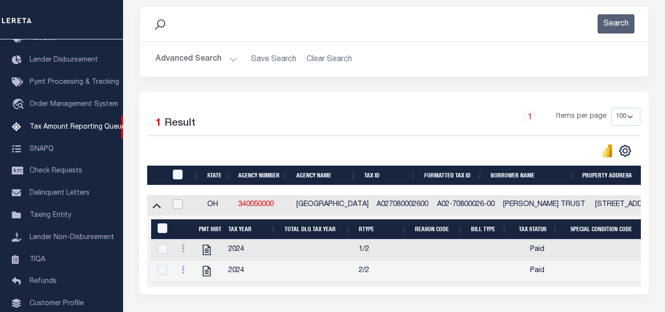
click at [180, 208] on input "checkbox" at bounding box center [178, 204] width 10 height 10
checkbox input "true"
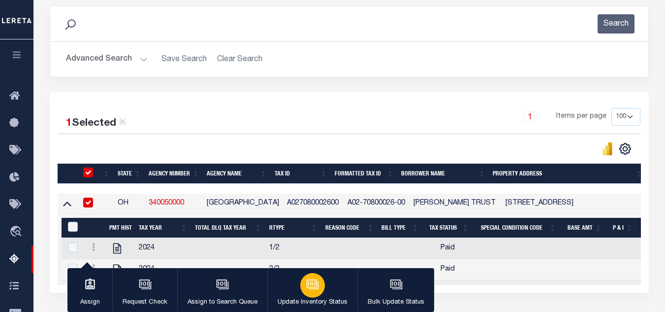
click at [323, 297] on p "Update Inventory Status" at bounding box center [313, 302] width 70 height 10
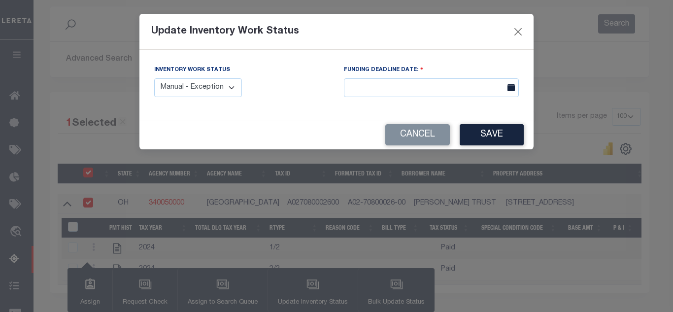
click at [220, 79] on select "Manual - Exception Pended - Awaiting Search Late Add Exception Completed" at bounding box center [198, 87] width 88 height 19
select select "4"
click at [154, 78] on select "Manual - Exception Pended - Awaiting Search Late Add Exception Completed" at bounding box center [198, 87] width 88 height 19
click at [488, 137] on button "Save" at bounding box center [492, 134] width 64 height 21
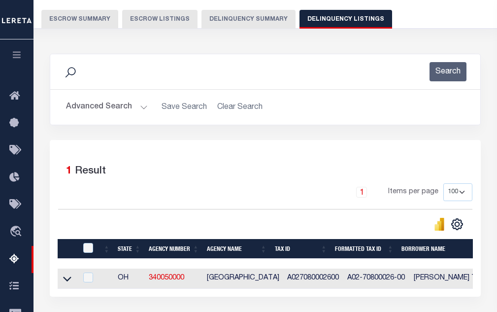
scroll to position [79, 0]
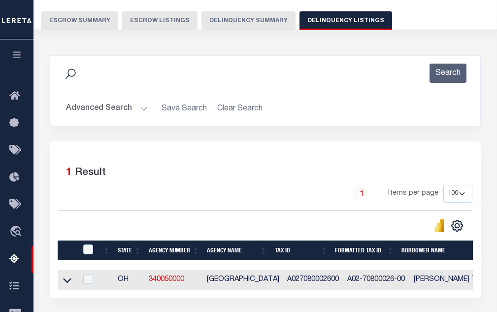
click at [97, 112] on button "Advanced Search" at bounding box center [107, 108] width 82 height 19
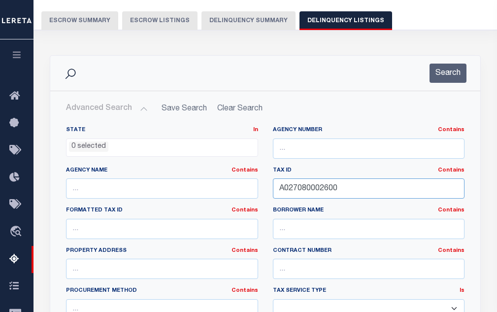
click at [323, 195] on input "A027080002600" at bounding box center [369, 188] width 192 height 20
paste input "1300102"
type input "A027130010200"
click at [445, 79] on button "Search" at bounding box center [447, 73] width 37 height 19
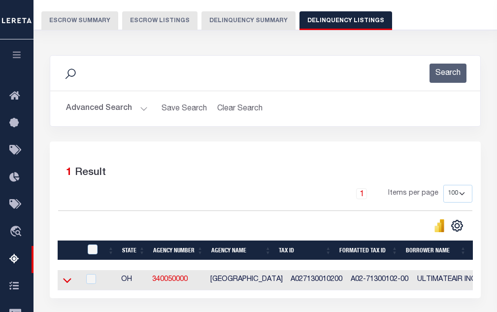
click at [69, 283] on icon at bounding box center [67, 280] width 8 height 5
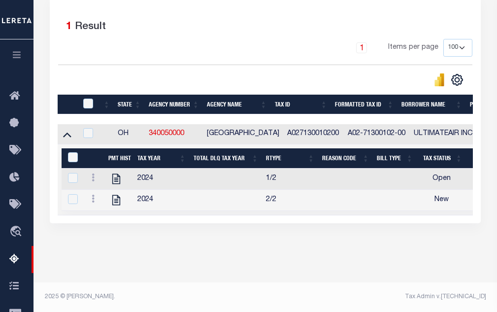
scroll to position [0, 3]
click at [112, 180] on icon "" at bounding box center [116, 178] width 13 height 13
checkbox input "true"
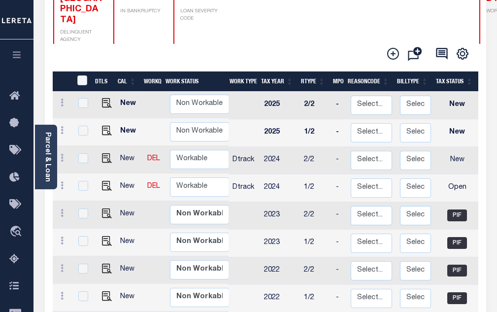
scroll to position [197, 0]
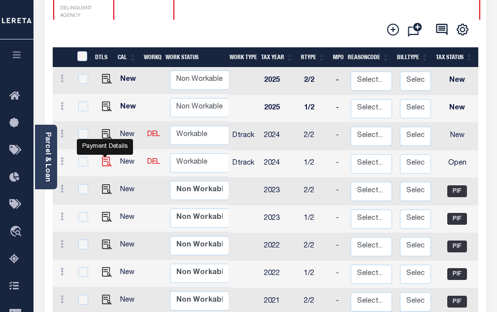
click at [106, 158] on img "" at bounding box center [107, 162] width 10 height 10
checkbox input "true"
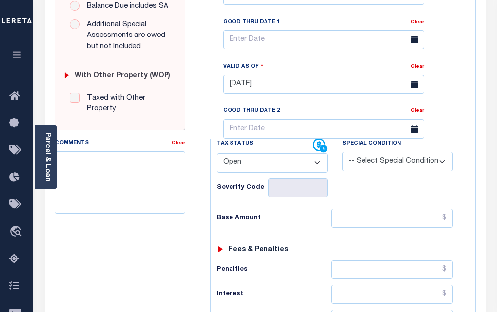
scroll to position [394, 0]
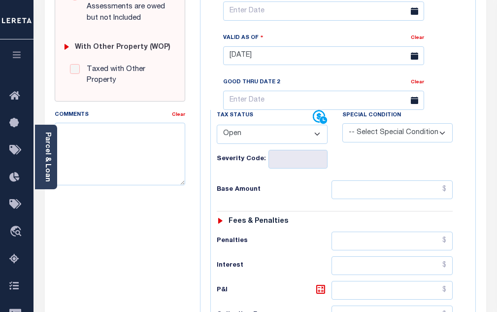
click at [307, 144] on select "- Select Status Code - Open Due/Unpaid Paid Incomplete No Tax Due Internal Refu…" at bounding box center [272, 134] width 111 height 19
select select "PYD"
click at [217, 129] on select "- Select Status Code - Open Due/Unpaid Paid Incomplete No Tax Due Internal Refu…" at bounding box center [272, 134] width 111 height 19
type input "[DATE]"
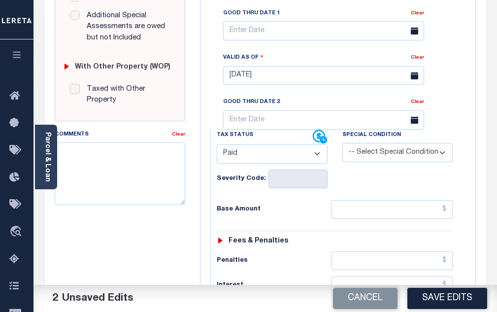
scroll to position [443, 0]
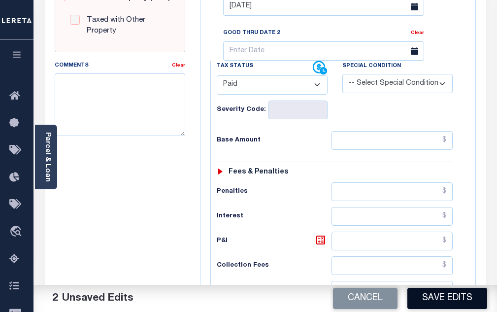
click at [450, 297] on button "Save Edits" at bounding box center [447, 298] width 80 height 21
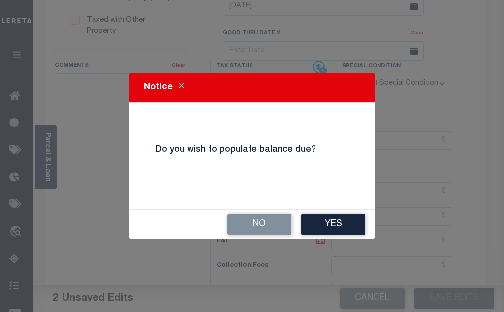
click at [251, 213] on div "No Yes" at bounding box center [252, 224] width 246 height 29
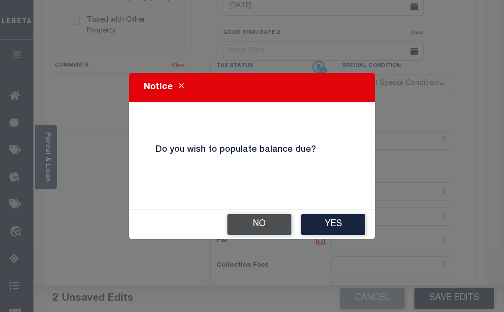
click at [260, 226] on button "No" at bounding box center [260, 224] width 64 height 21
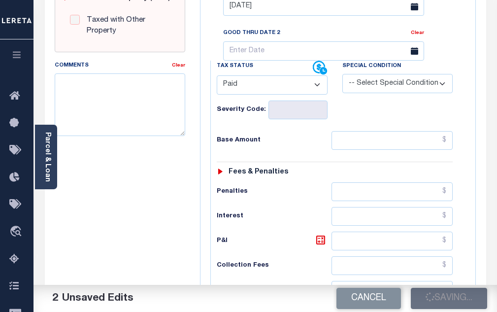
checkbox input "false"
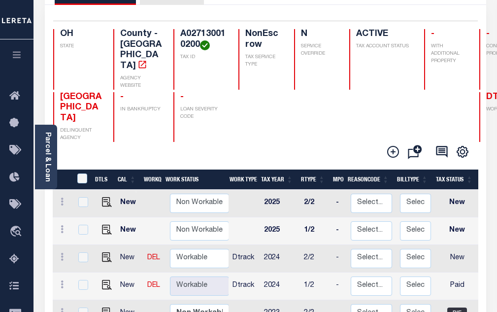
scroll to position [99, 0]
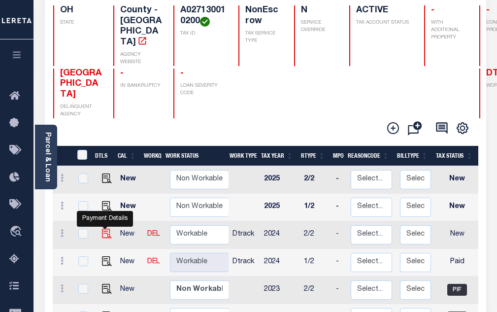
click at [102, 231] on img "" at bounding box center [107, 234] width 10 height 10
checkbox input "true"
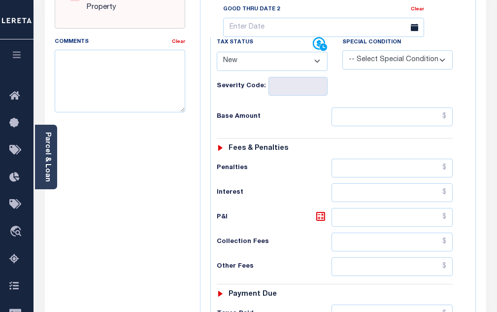
scroll to position [443, 0]
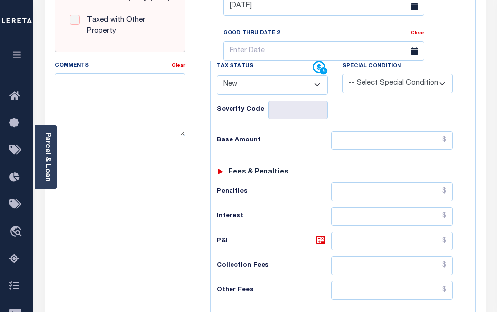
click at [316, 92] on select "- Select Status Code - Open Due/Unpaid Paid Incomplete No Tax Due Internal Refu…" at bounding box center [272, 84] width 111 height 19
select select "PYD"
click at [217, 79] on select "- Select Status Code - Open Due/Unpaid Paid Incomplete No Tax Due Internal Refu…" at bounding box center [272, 84] width 111 height 19
type input "[DATE]"
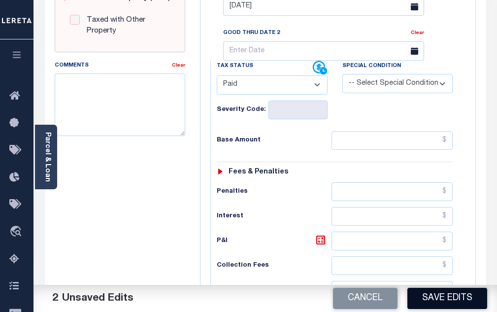
click at [439, 296] on button "Save Edits" at bounding box center [447, 298] width 80 height 21
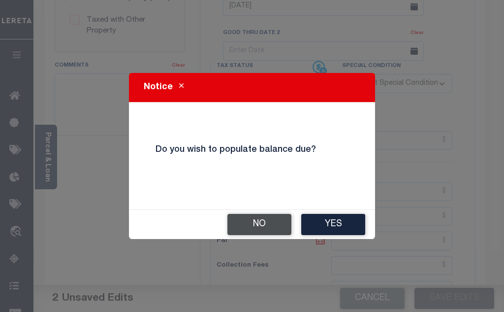
click at [243, 218] on button "No" at bounding box center [260, 224] width 64 height 21
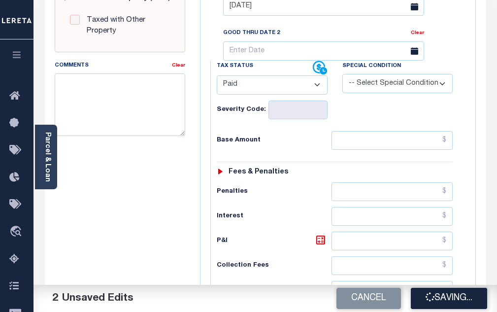
checkbox input "false"
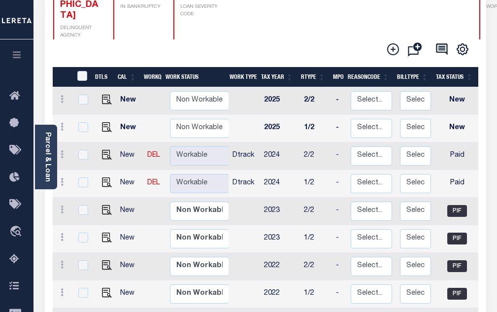
scroll to position [197, 0]
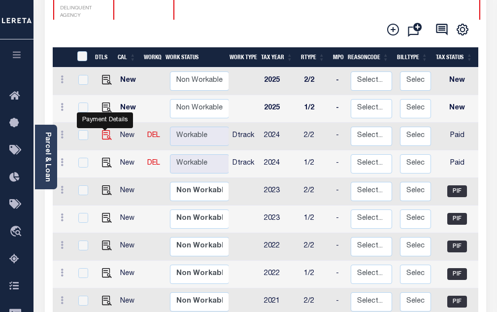
click at [107, 130] on img "" at bounding box center [107, 135] width 10 height 10
checkbox input "true"
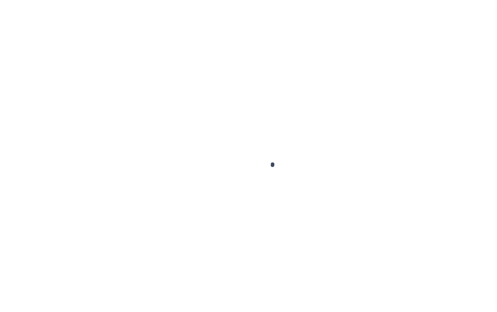
select select "PYD"
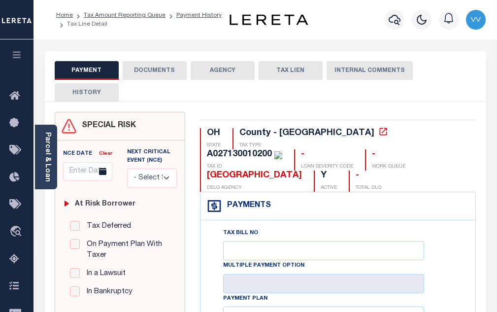
click at [166, 75] on button "DOCUMENTS" at bounding box center [155, 70] width 64 height 19
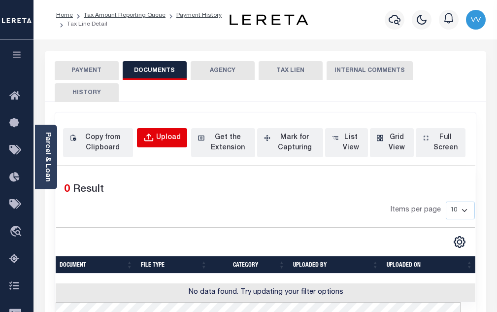
click at [168, 132] on div "Upload" at bounding box center [168, 137] width 25 height 11
select select "POP"
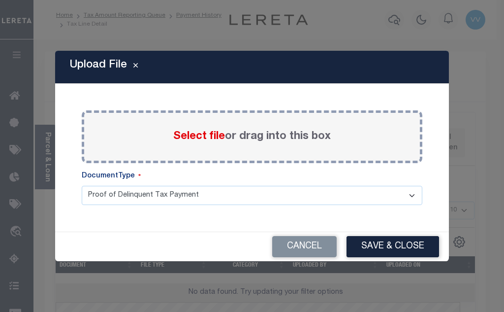
click at [202, 139] on span "Select file" at bounding box center [199, 136] width 52 height 11
click at [0, 0] on input "Select file or drag into this box" at bounding box center [0, 0] width 0 height 0
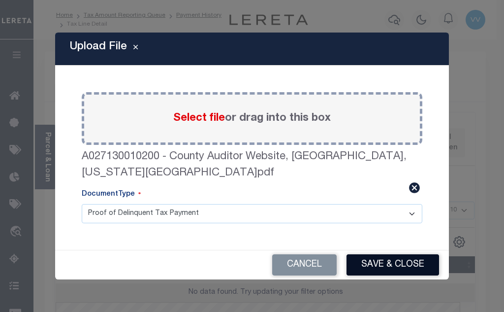
click at [375, 256] on button "Save & Close" at bounding box center [393, 264] width 93 height 21
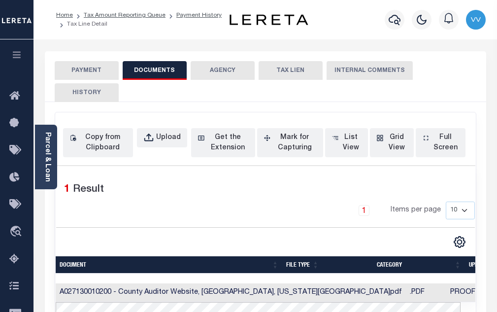
click at [91, 72] on button "PAYMENT" at bounding box center [87, 70] width 64 height 19
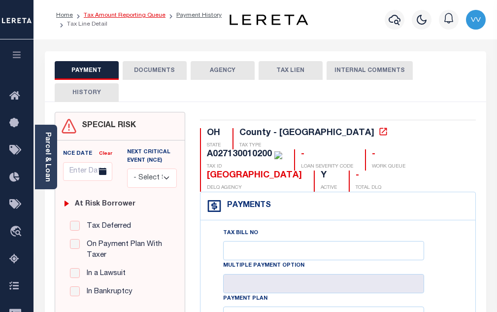
click at [136, 17] on link "Tax Amount Reporting Queue" at bounding box center [125, 15] width 82 height 6
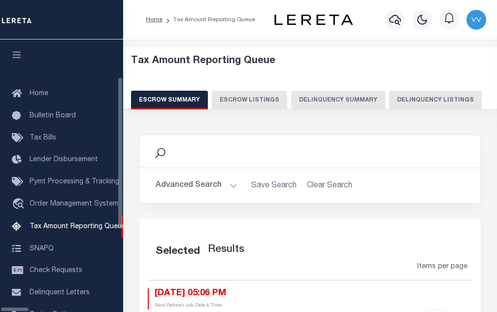
select select "100"
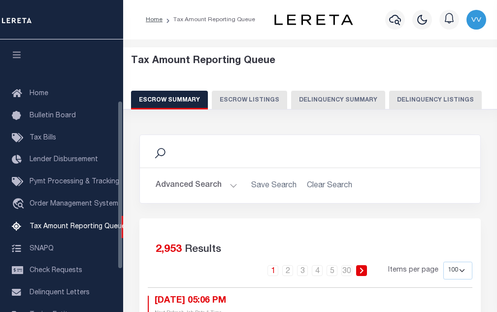
scroll to position [99, 0]
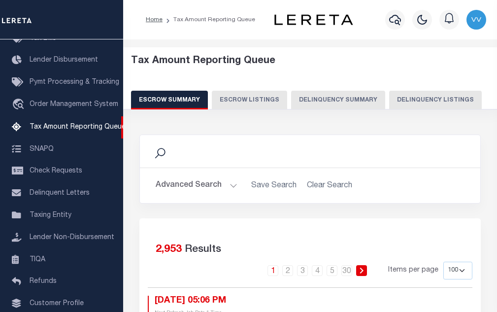
click at [394, 100] on button "Delinquency Listings" at bounding box center [435, 100] width 93 height 19
select select "100"
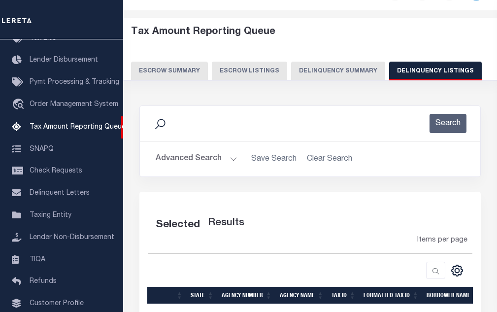
select select "100"
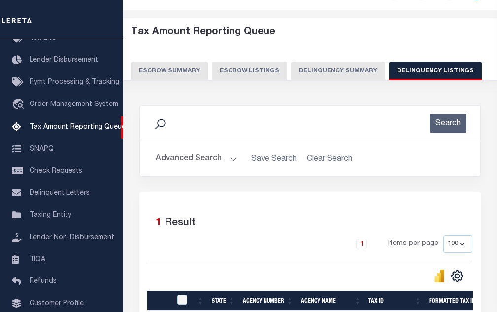
scroll to position [145, 0]
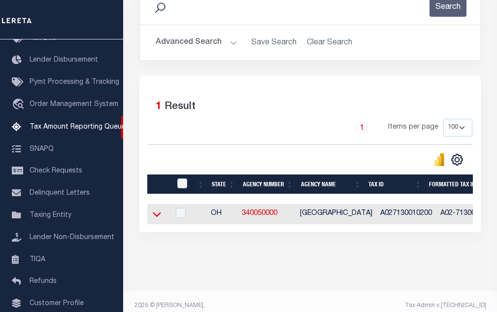
click at [156, 217] on icon at bounding box center [157, 214] width 8 height 10
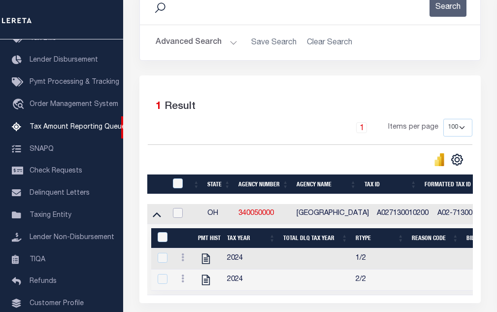
click at [180, 218] on input "checkbox" at bounding box center [178, 213] width 10 height 10
checkbox input "true"
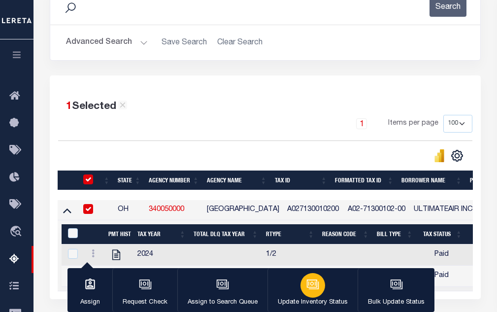
click at [308, 297] on p "Update Inventory Status" at bounding box center [313, 302] width 70 height 10
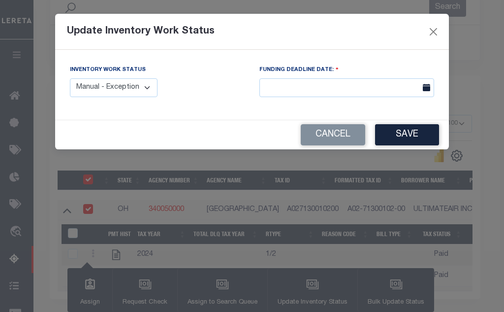
click at [118, 90] on select "Manual - Exception Pended - Awaiting Search Late Add Exception Completed" at bounding box center [114, 87] width 88 height 19
select select "4"
click at [70, 78] on select "Manual - Exception Pended - Awaiting Search Late Add Exception Completed" at bounding box center [114, 87] width 88 height 19
click at [404, 131] on button "Save" at bounding box center [407, 134] width 64 height 21
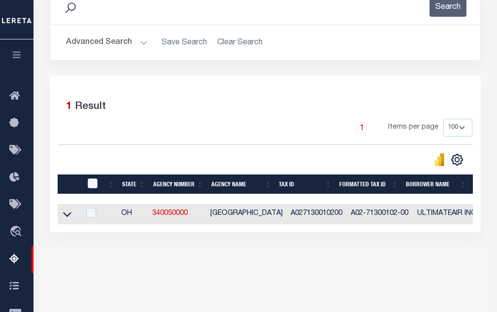
click at [71, 219] on td at bounding box center [69, 214] width 23 height 20
checkbox input "true"
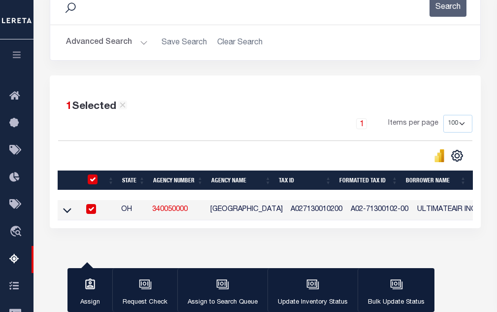
click at [97, 215] on div at bounding box center [90, 209] width 12 height 11
checkbox input "false"
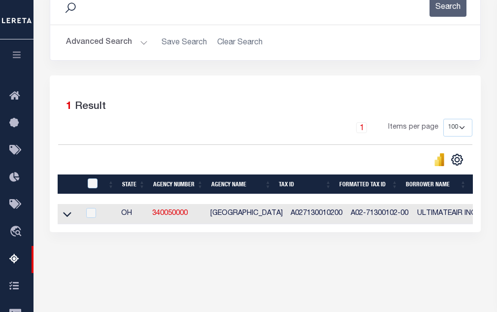
click at [72, 214] on link at bounding box center [67, 213] width 11 height 7
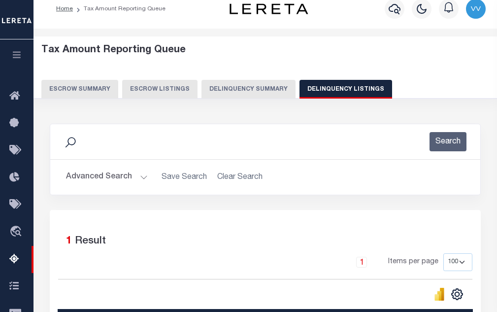
scroll to position [0, 0]
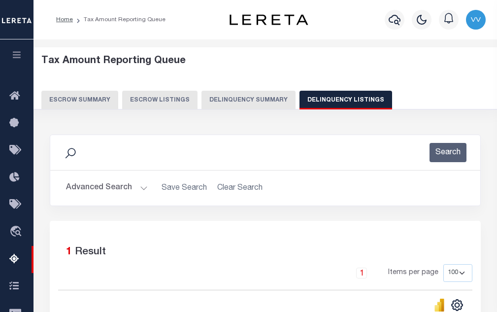
click at [128, 188] on button "Advanced Search" at bounding box center [107, 187] width 82 height 19
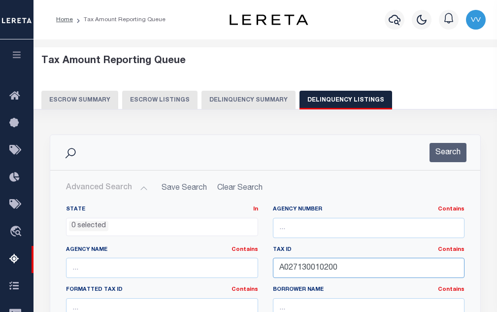
click at [300, 267] on input "A027130010200" at bounding box center [369, 268] width 192 height 20
click at [299, 267] on input "A027130010200" at bounding box center [369, 268] width 192 height 20
paste input "4"
type input "A027130010400"
click at [428, 165] on div "Search" at bounding box center [265, 152] width 430 height 35
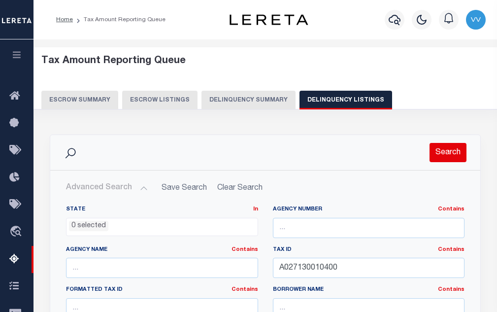
click at [432, 162] on button "Search" at bounding box center [447, 152] width 37 height 19
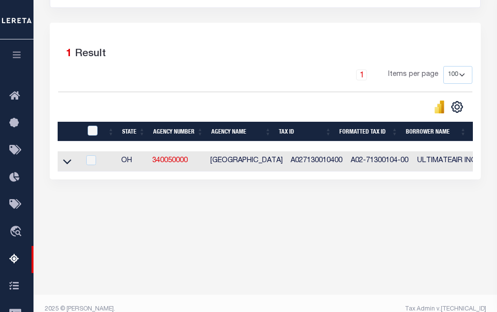
scroll to position [210, 0]
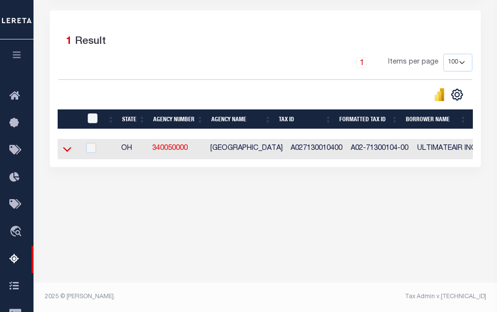
click at [66, 150] on icon at bounding box center [67, 149] width 8 height 10
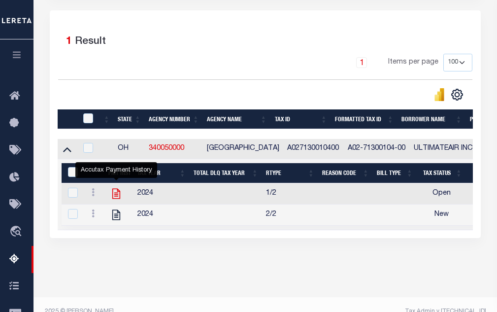
click at [118, 197] on icon "" at bounding box center [116, 194] width 8 height 10
checkbox input "true"
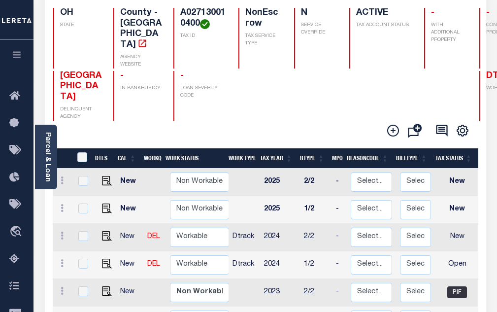
scroll to position [99, 0]
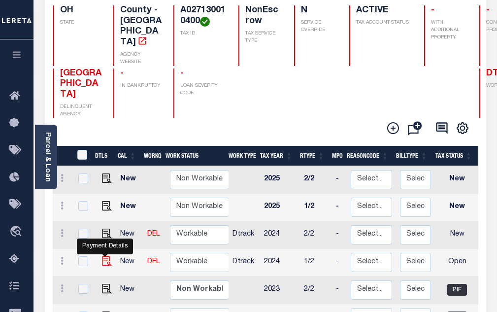
click at [107, 257] on img "" at bounding box center [107, 261] width 10 height 10
checkbox input "true"
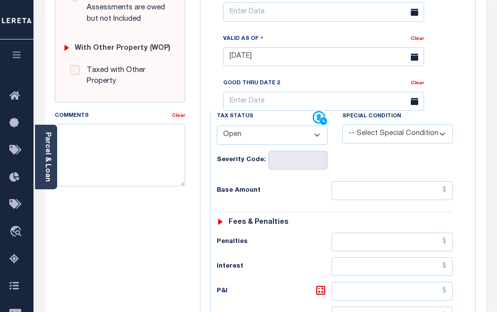
scroll to position [394, 0]
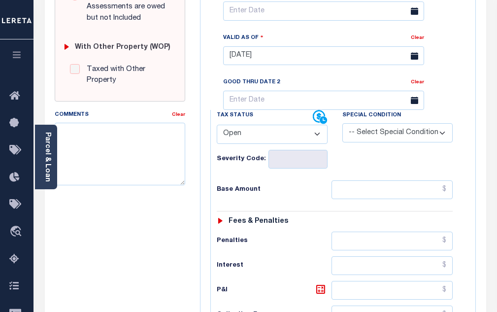
click at [290, 143] on select "- Select Status Code - Open Due/Unpaid Paid Incomplete No Tax Due Internal Refu…" at bounding box center [272, 134] width 111 height 19
select select "PYD"
click at [217, 129] on select "- Select Status Code - Open Due/Unpaid Paid Incomplete No Tax Due Internal Refu…" at bounding box center [272, 134] width 111 height 19
type input "[DATE]"
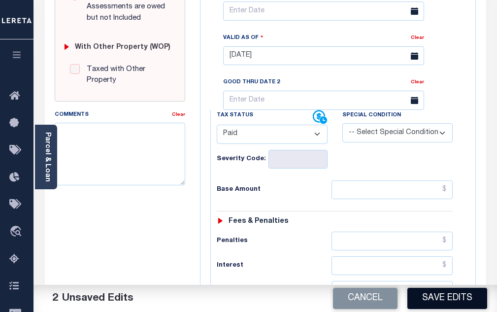
click at [435, 296] on button "Save Edits" at bounding box center [447, 298] width 80 height 21
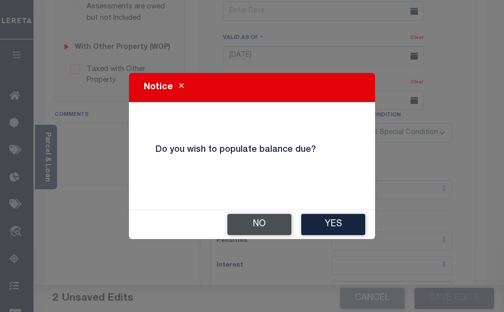
click at [273, 229] on button "No" at bounding box center [260, 224] width 64 height 21
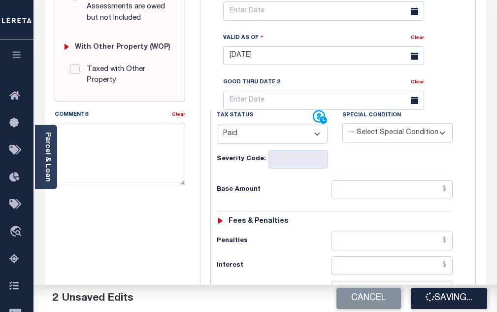
checkbox input "false"
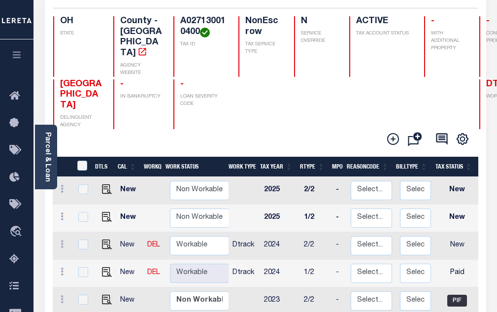
scroll to position [99, 0]
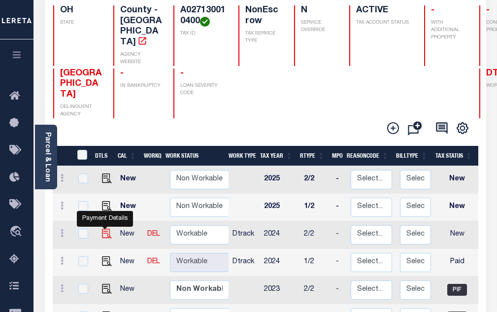
click at [107, 229] on img "" at bounding box center [107, 234] width 10 height 10
checkbox input "true"
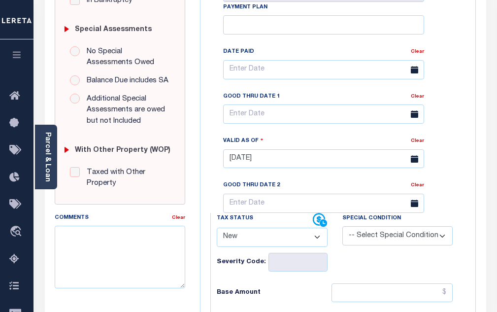
scroll to position [345, 0]
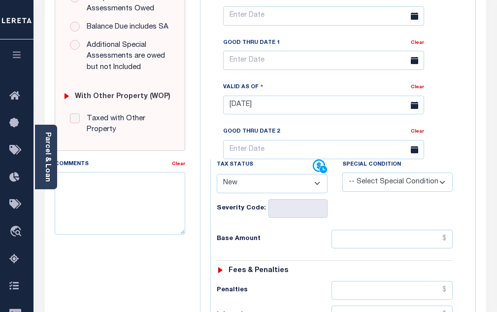
click at [284, 192] on select "- Select Status Code - Open Due/Unpaid Paid Incomplete No Tax Due Internal Refu…" at bounding box center [272, 183] width 111 height 19
select select "PYD"
click at [217, 178] on select "- Select Status Code - Open Due/Unpaid Paid Incomplete No Tax Due Internal Refu…" at bounding box center [272, 183] width 111 height 19
type input "[DATE]"
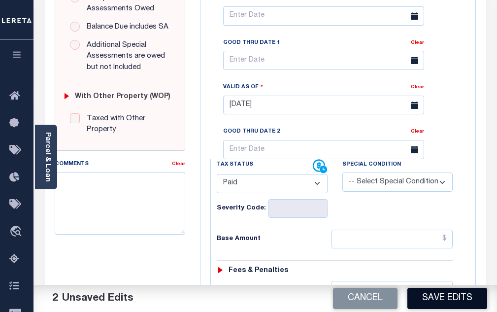
click at [439, 303] on button "Save Edits" at bounding box center [447, 298] width 80 height 21
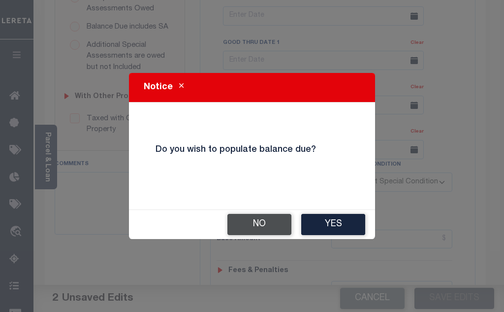
click at [276, 229] on button "No" at bounding box center [260, 224] width 64 height 21
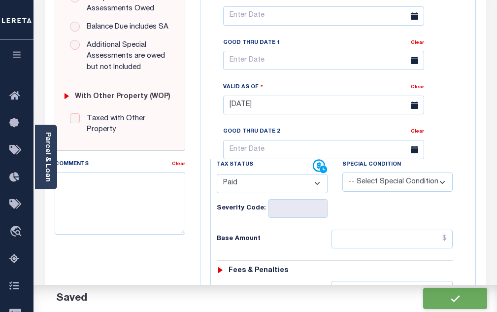
checkbox input "false"
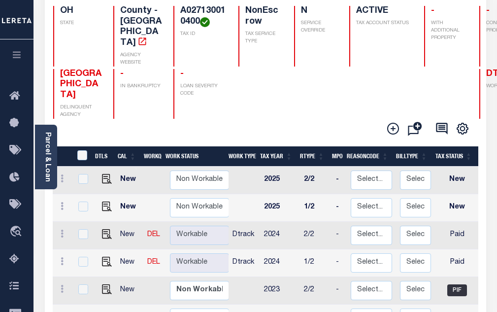
scroll to position [99, 0]
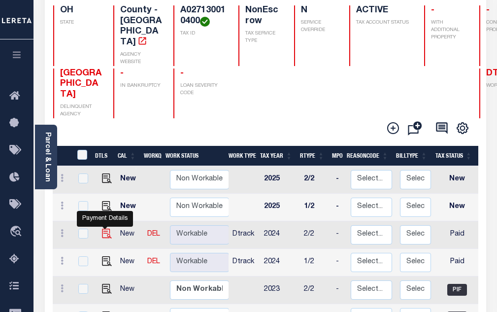
click at [104, 229] on img "" at bounding box center [107, 234] width 10 height 10
checkbox input "true"
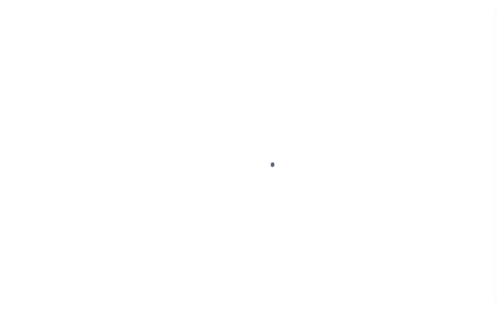
select select "PYD"
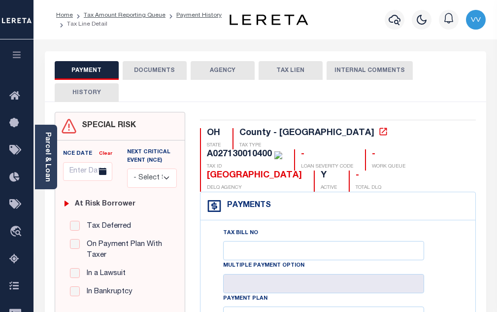
click at [157, 64] on button "DOCUMENTS" at bounding box center [155, 70] width 64 height 19
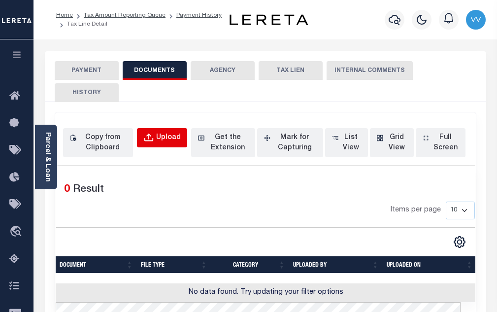
click at [163, 141] on div "Upload" at bounding box center [168, 137] width 25 height 11
select select "POP"
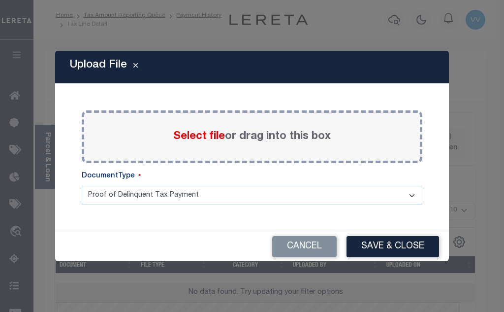
click at [193, 136] on span "Select file" at bounding box center [199, 136] width 52 height 11
click at [0, 0] on input "Select file or drag into this box" at bounding box center [0, 0] width 0 height 0
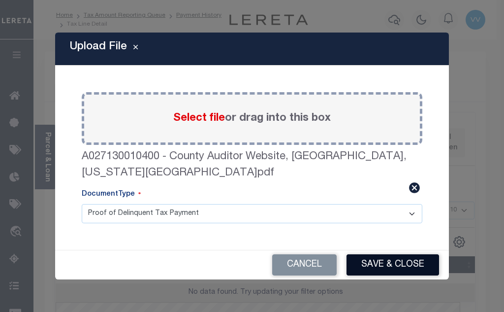
click at [371, 256] on button "Save & Close" at bounding box center [393, 264] width 93 height 21
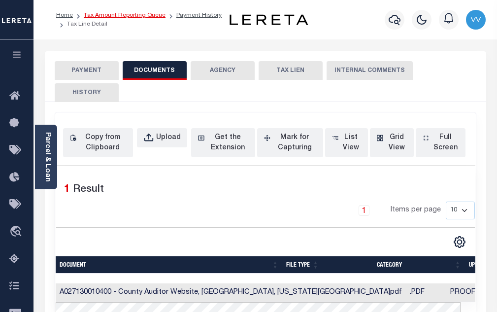
click at [138, 18] on link "Tax Amount Reporting Queue" at bounding box center [125, 15] width 82 height 6
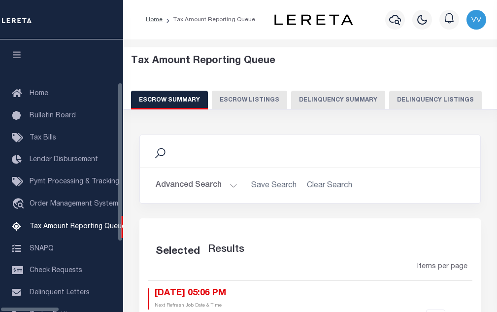
click at [391, 100] on button "Delinquency Listings" at bounding box center [435, 100] width 93 height 19
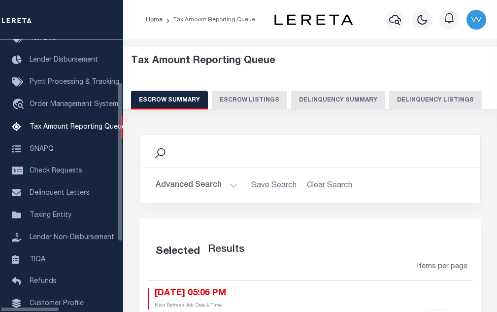
select select "100"
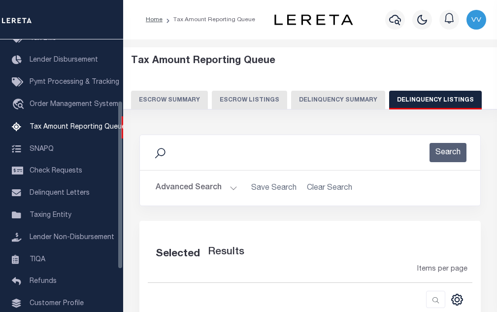
select select "100"
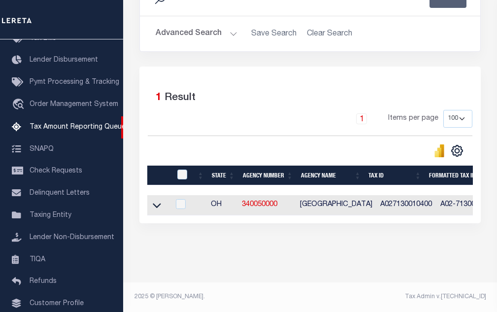
scroll to position [163, 0]
click at [154, 203] on icon at bounding box center [157, 205] width 8 height 5
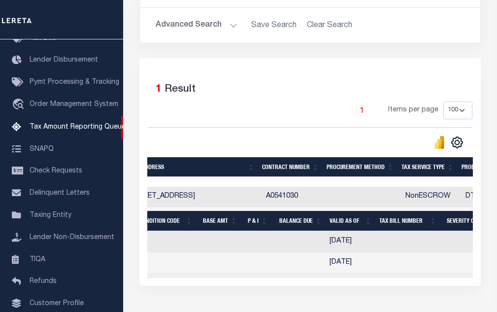
scroll to position [0, 0]
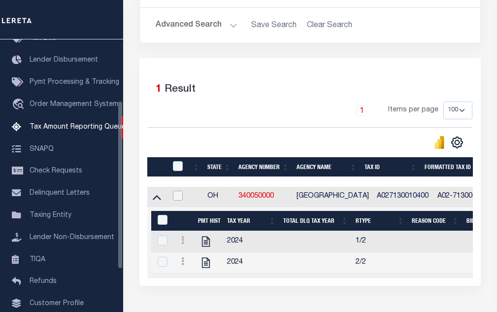
click at [180, 196] on input "checkbox" at bounding box center [178, 196] width 10 height 10
checkbox input "true"
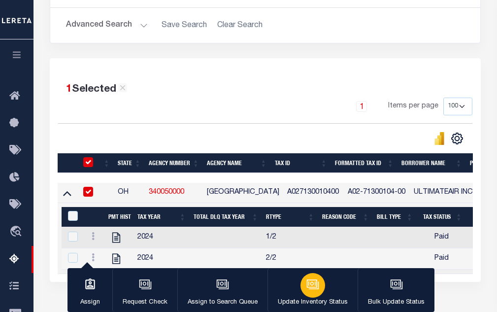
click at [317, 291] on icon "button" at bounding box center [312, 284] width 13 height 13
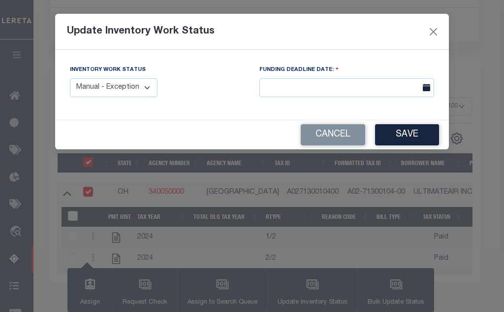
click at [122, 91] on select "Manual - Exception Pended - Awaiting Search Late Add Exception Completed" at bounding box center [114, 87] width 88 height 19
select select "4"
click at [70, 78] on select "Manual - Exception Pended - Awaiting Search Late Add Exception Completed" at bounding box center [114, 87] width 88 height 19
click at [396, 143] on button "Save" at bounding box center [407, 134] width 64 height 21
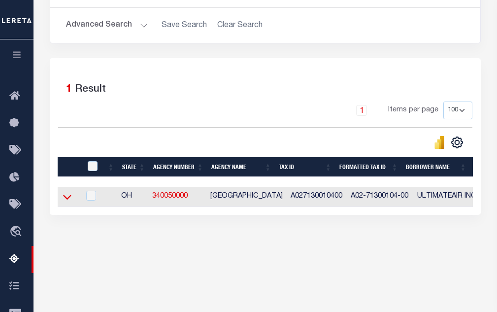
click at [64, 200] on icon at bounding box center [67, 197] width 8 height 10
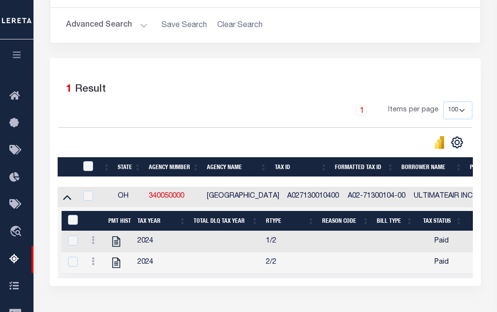
click at [86, 192] on td at bounding box center [87, 197] width 20 height 20
checkbox input "true"
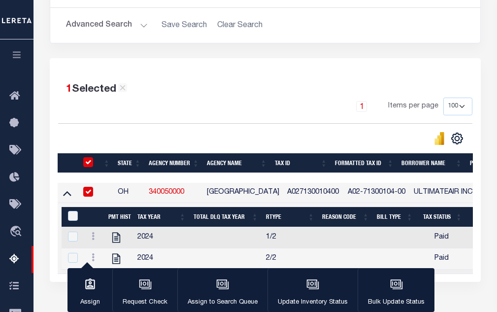
click at [217, 88] on div "1 Selected 1 Result" at bounding box center [265, 86] width 414 height 24
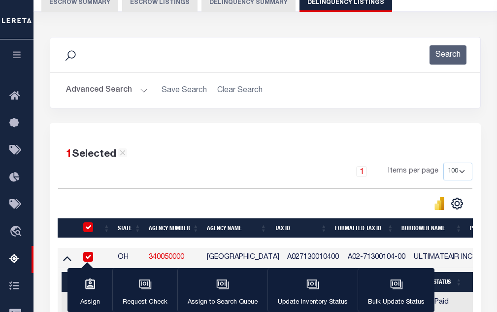
scroll to position [15, 0]
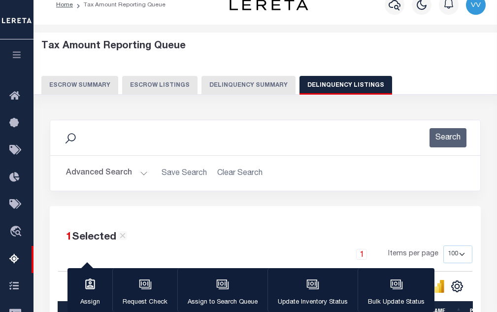
click at [117, 170] on button "Advanced Search" at bounding box center [107, 173] width 82 height 19
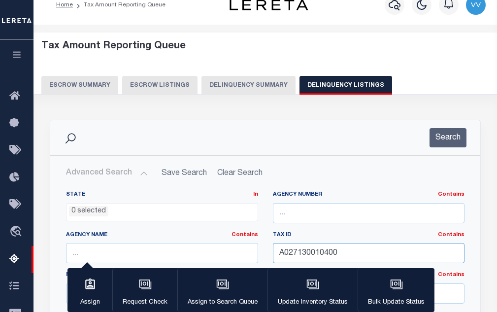
click at [291, 252] on input "A027130010400" at bounding box center [369, 253] width 192 height 20
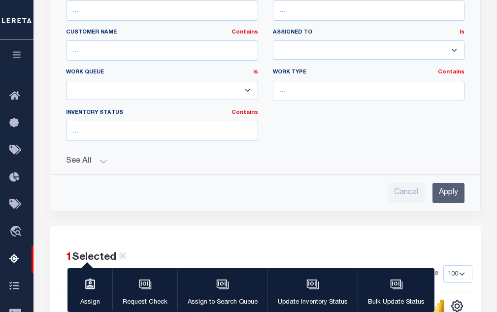
scroll to position [557, 0]
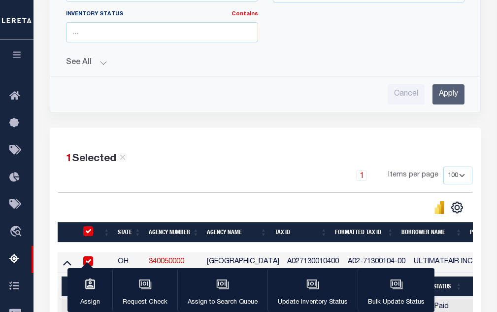
click at [89, 233] on input "checkbox" at bounding box center [88, 231] width 10 height 10
checkbox input "false"
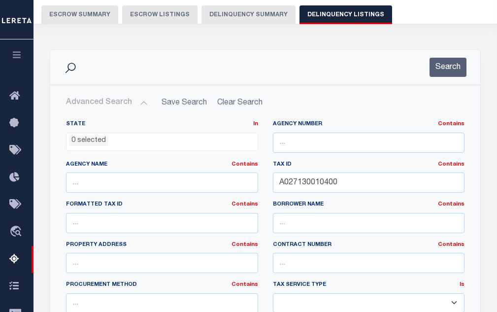
scroll to position [64, 0]
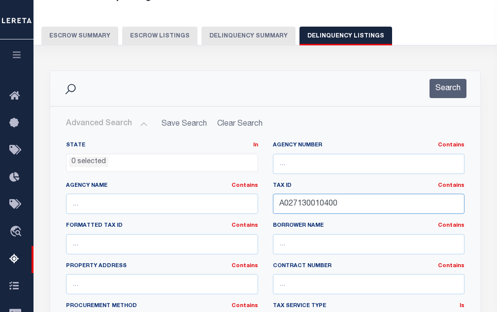
click at [305, 200] on input "A027130010400" at bounding box center [369, 204] width 192 height 20
paste input "81400028"
type input "A028140002800"
click at [451, 92] on button "Search" at bounding box center [447, 88] width 37 height 19
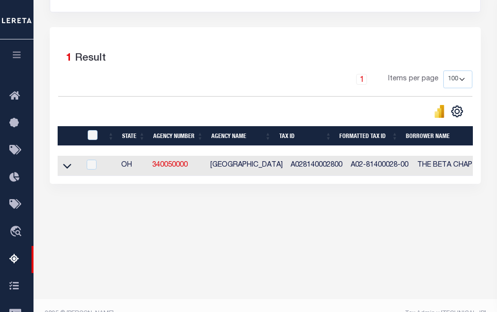
scroll to position [210, 0]
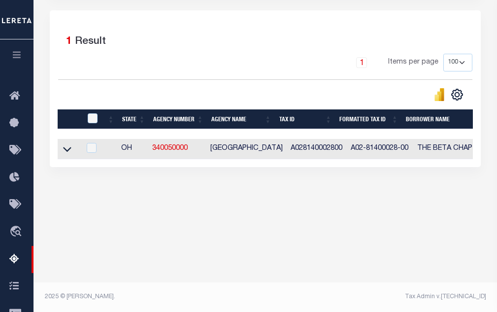
click at [66, 147] on icon at bounding box center [67, 149] width 8 height 10
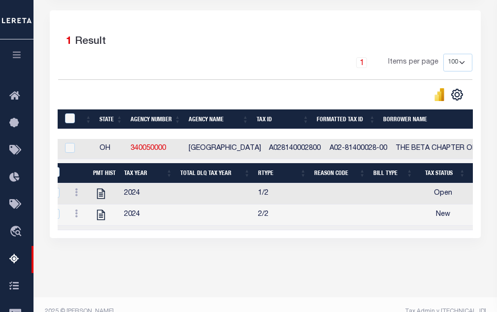
scroll to position [0, 0]
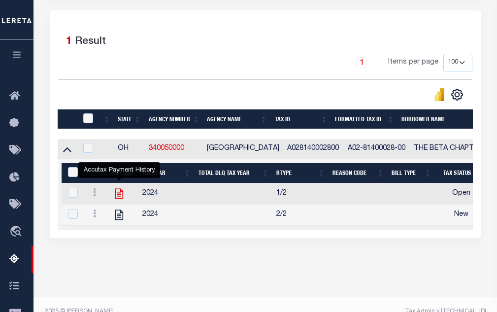
click at [120, 196] on icon "" at bounding box center [119, 193] width 13 height 13
checkbox input "true"
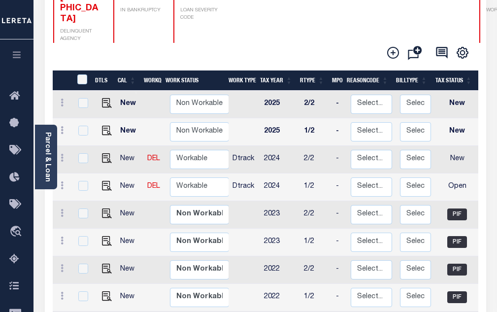
scroll to position [197, 0]
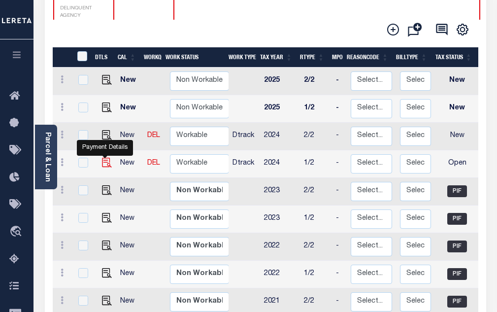
click at [102, 158] on img "" at bounding box center [107, 163] width 10 height 10
checkbox input "true"
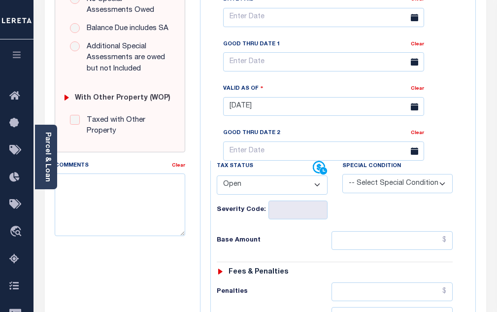
scroll to position [345, 0]
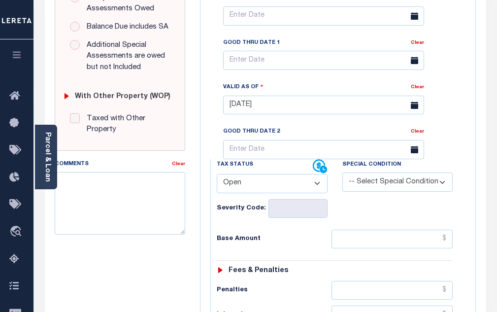
click at [284, 189] on select "- Select Status Code - Open Due/Unpaid Paid Incomplete No Tax Due Internal Refu…" at bounding box center [272, 183] width 111 height 19
click at [191, 257] on div "SPECIAL RISK NCE Date Clear - Select Status Code -" at bounding box center [119, 215] width 145 height 897
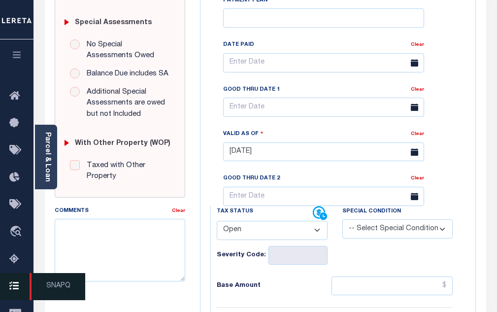
scroll to position [296, 0]
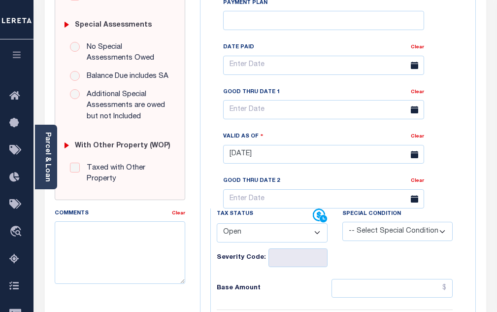
click at [285, 242] on select "- Select Status Code - Open Due/Unpaid Paid Incomplete No Tax Due Internal Refu…" at bounding box center [272, 232] width 111 height 19
select select "PYD"
click at [217, 227] on select "- Select Status Code - Open Due/Unpaid Paid Incomplete No Tax Due Internal Refu…" at bounding box center [272, 232] width 111 height 19
type input "[DATE]"
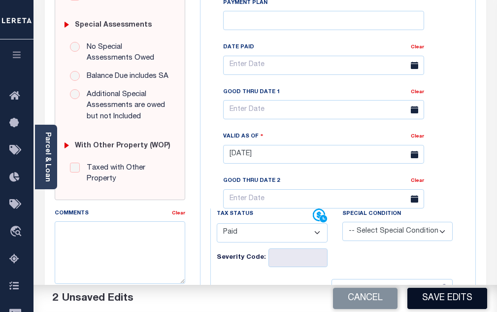
click at [432, 295] on button "Save Edits" at bounding box center [447, 298] width 80 height 21
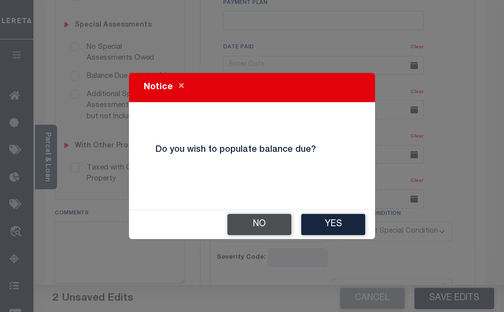
click at [256, 223] on button "No" at bounding box center [260, 224] width 64 height 21
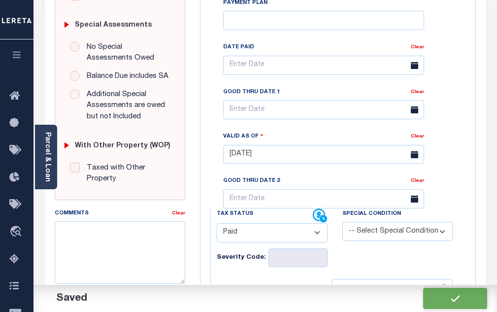
checkbox input "false"
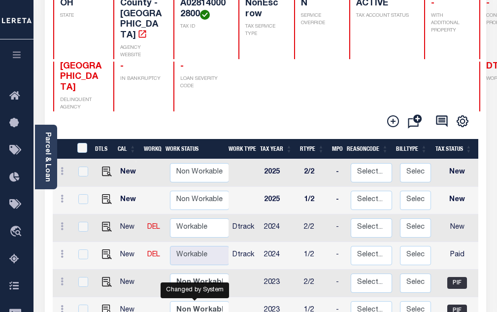
scroll to position [197, 0]
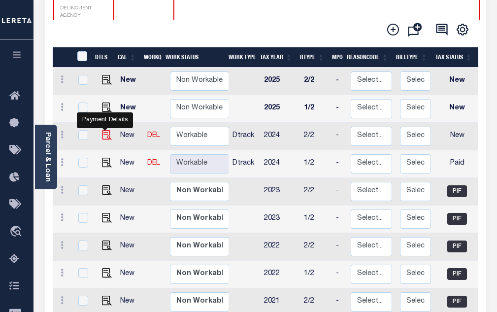
click at [104, 130] on img "" at bounding box center [107, 135] width 10 height 10
checkbox input "true"
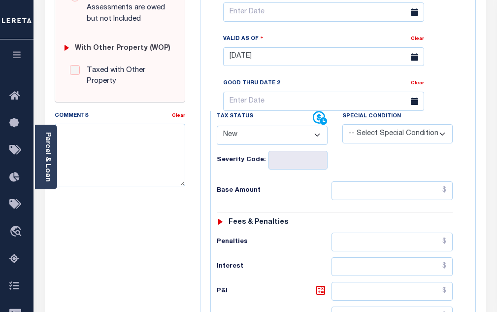
scroll to position [394, 0]
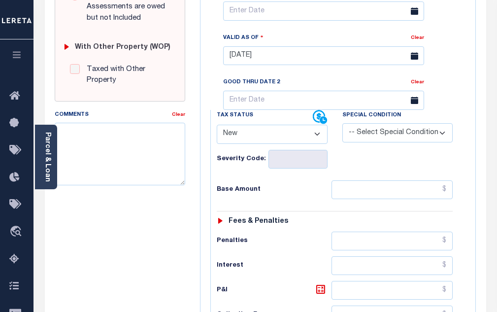
click at [319, 144] on select "- Select Status Code - Open Due/Unpaid Paid Incomplete No Tax Due Internal Refu…" at bounding box center [272, 134] width 111 height 19
select select "PYD"
click at [217, 129] on select "- Select Status Code - Open Due/Unpaid Paid Incomplete No Tax Due Internal Refu…" at bounding box center [272, 134] width 111 height 19
type input "[DATE]"
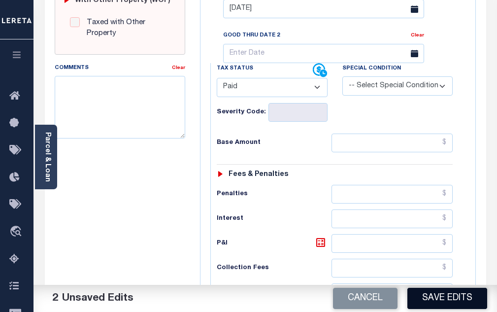
scroll to position [443, 0]
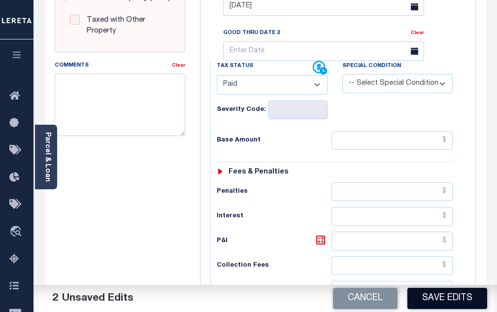
click at [466, 296] on button "Save Edits" at bounding box center [447, 298] width 80 height 21
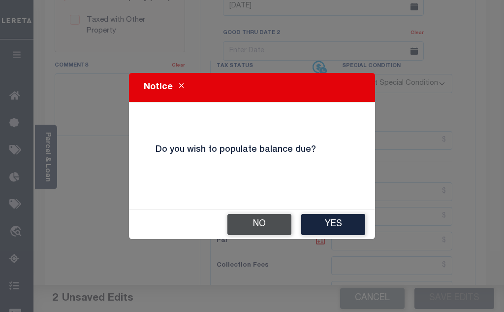
click at [242, 221] on button "No" at bounding box center [260, 224] width 64 height 21
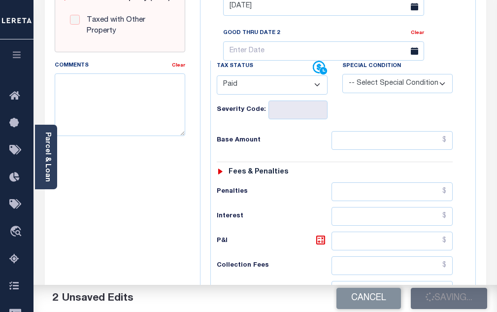
checkbox input "false"
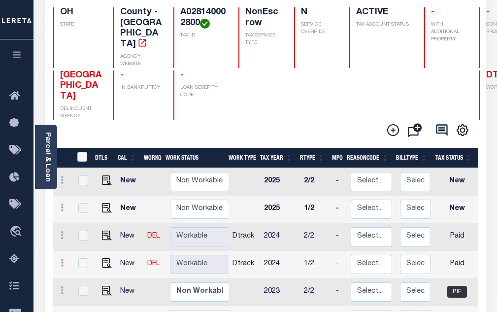
scroll to position [99, 0]
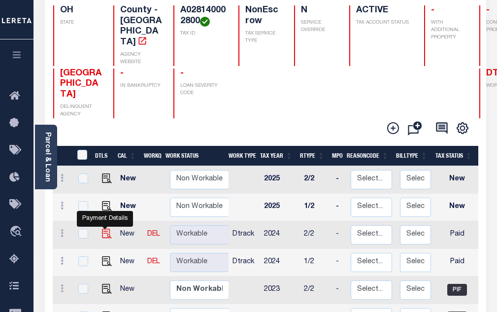
click at [104, 229] on img "" at bounding box center [107, 234] width 10 height 10
checkbox input "true"
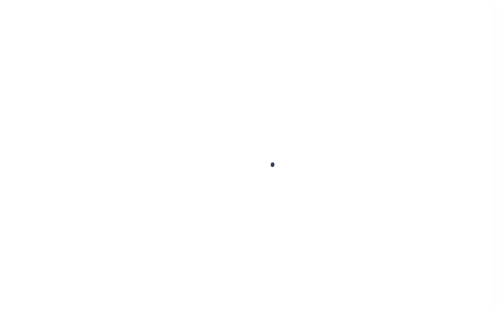
select select "PYD"
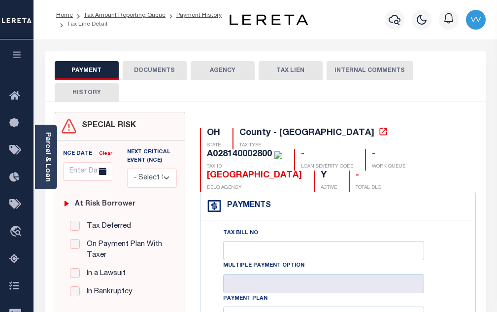
click at [159, 74] on button "DOCUMENTS" at bounding box center [155, 70] width 64 height 19
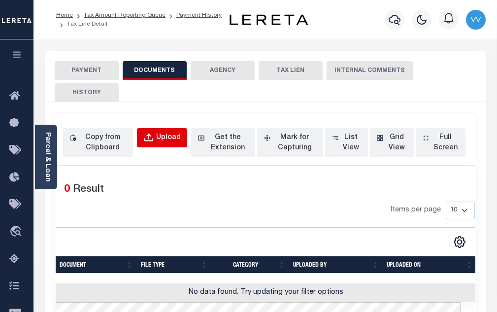
click at [172, 140] on div "Upload" at bounding box center [168, 137] width 25 height 11
select select "POP"
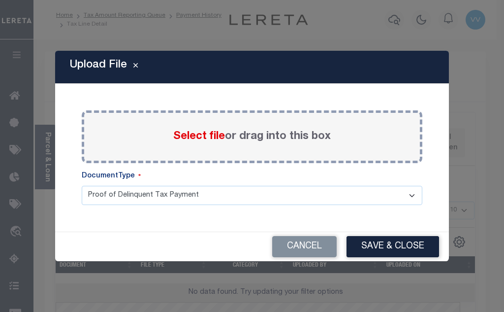
click at [209, 139] on span "Select file" at bounding box center [199, 136] width 52 height 11
click at [0, 0] on input "Select file or drag into this box" at bounding box center [0, 0] width 0 height 0
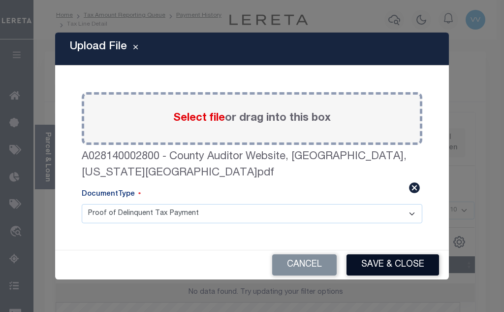
click at [397, 258] on button "Save & Close" at bounding box center [393, 264] width 93 height 21
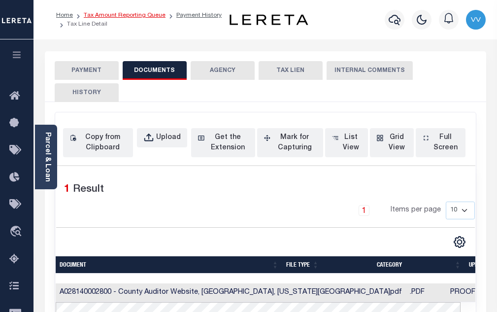
click at [143, 14] on link "Tax Amount Reporting Queue" at bounding box center [125, 15] width 82 height 6
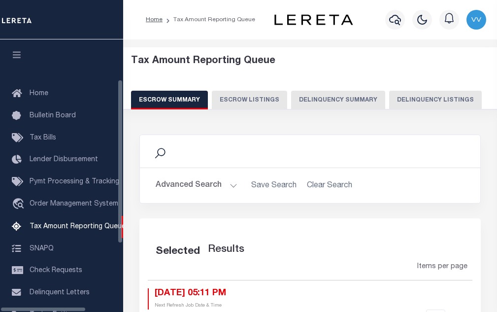
click at [436, 99] on button "Delinquency Listings" at bounding box center [435, 100] width 93 height 19
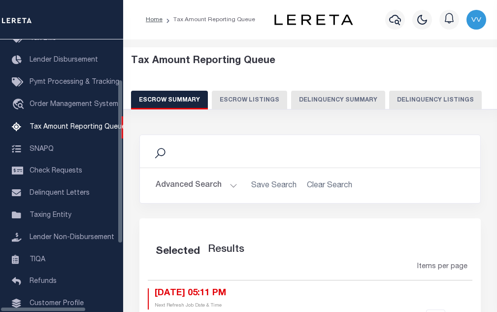
select select "100"
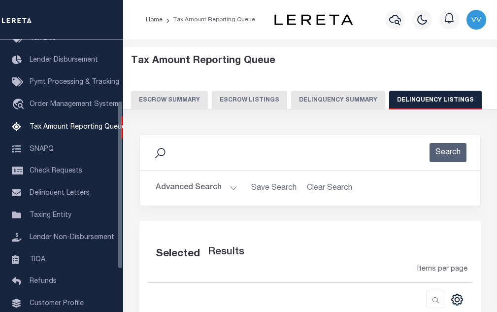
select select "100"
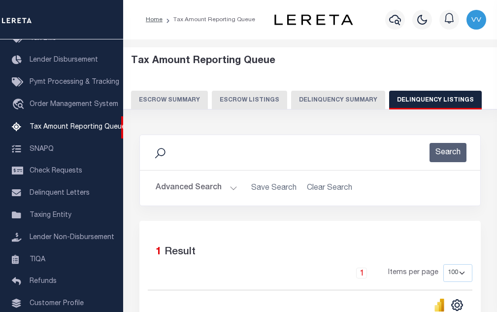
scroll to position [145, 0]
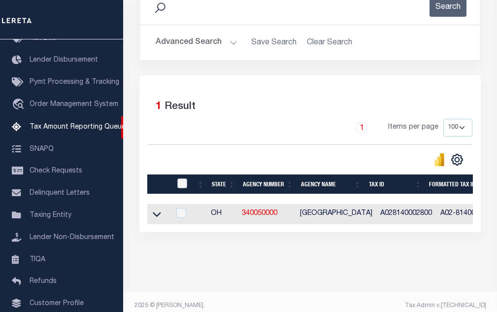
click at [185, 183] on input "checkbox" at bounding box center [182, 183] width 10 height 10
checkbox input "true"
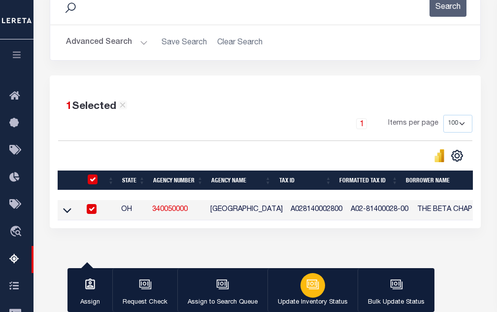
click at [313, 289] on icon "button" at bounding box center [312, 284] width 13 height 13
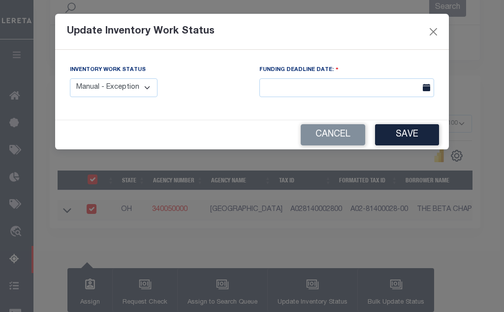
click at [120, 92] on select "Manual - Exception Pended - Awaiting Search Late Add Exception Completed" at bounding box center [114, 87] width 88 height 19
select select "4"
click at [70, 78] on select "Manual - Exception Pended - Awaiting Search Late Add Exception Completed" at bounding box center [114, 87] width 88 height 19
click at [400, 136] on button "Save" at bounding box center [407, 134] width 64 height 21
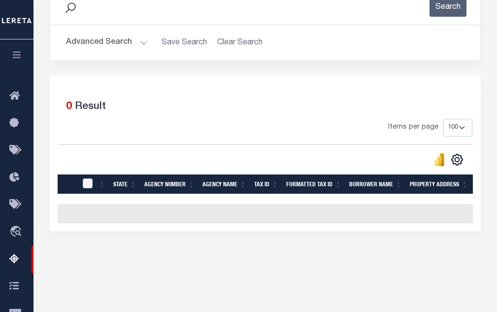
scroll to position [47, 0]
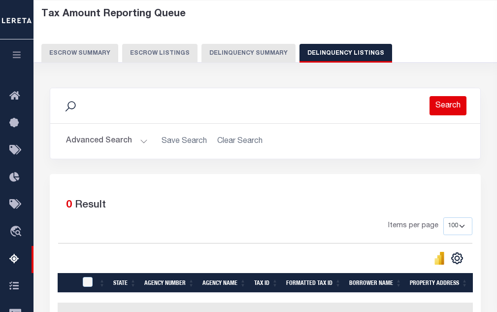
click at [461, 111] on button "Search" at bounding box center [447, 105] width 37 height 19
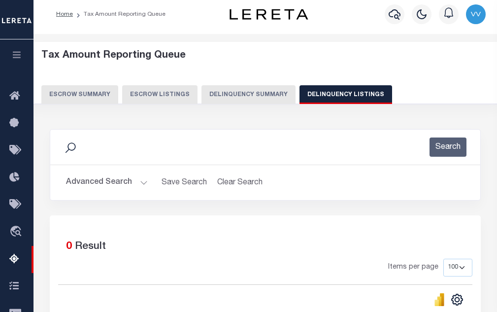
scroll to position [0, 0]
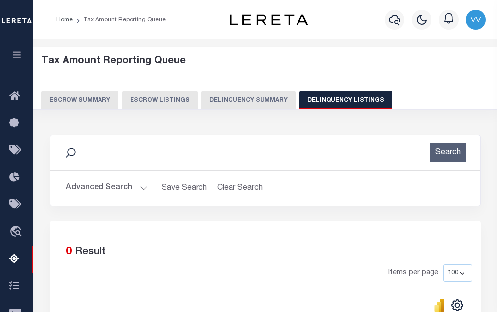
click at [105, 188] on button "Advanced Search" at bounding box center [107, 187] width 82 height 19
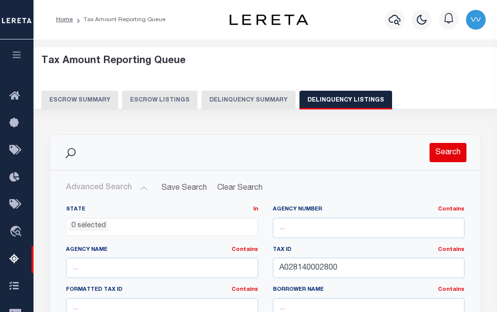
click at [446, 154] on button "Search" at bounding box center [447, 152] width 37 height 19
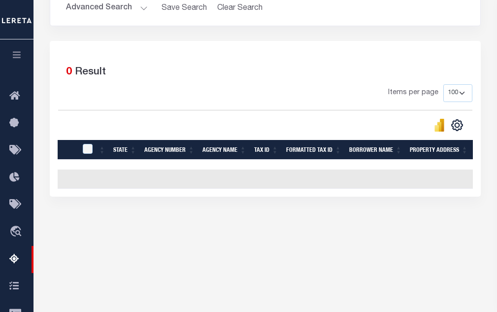
scroll to position [210, 0]
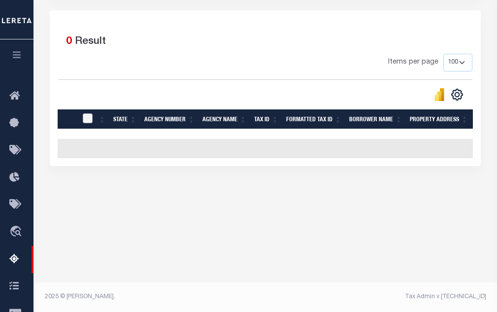
click at [85, 121] on input "checkbox" at bounding box center [88, 118] width 10 height 10
checkbox input "true"
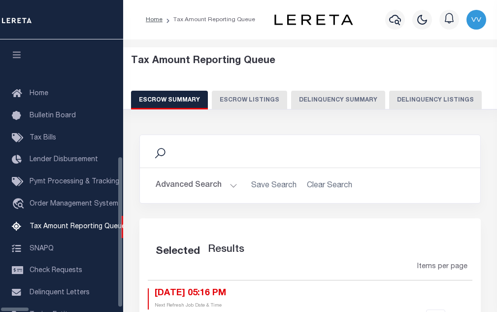
select select "100"
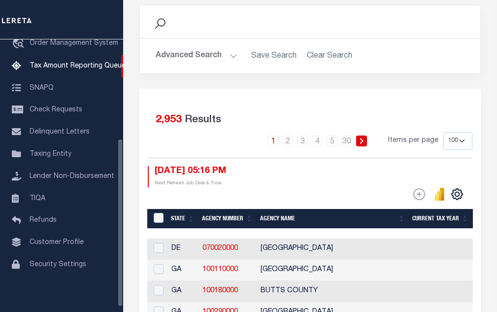
scroll to position [66, 0]
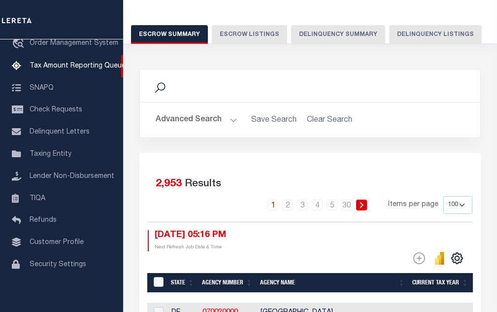
click at [418, 29] on button "Delinquency Listings" at bounding box center [435, 34] width 93 height 19
select select "100"
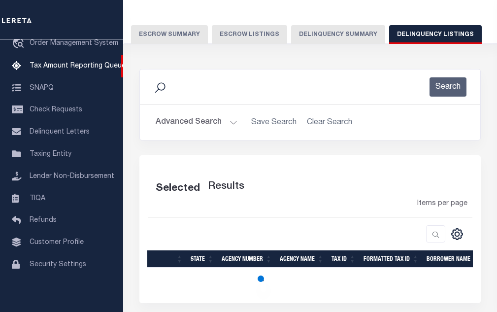
select select "100"
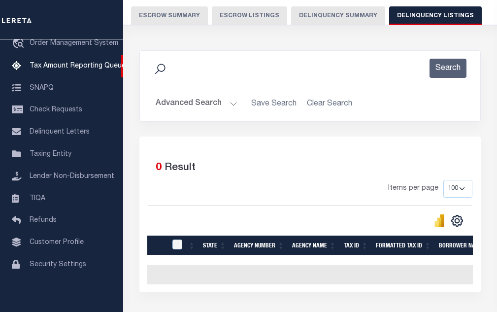
scroll to position [63, 0]
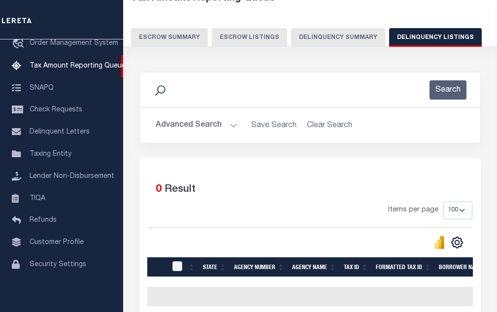
click at [200, 135] on div "Advanced Search Save Search Clear Search tblassign_wrapper_dynamictable_____Def…" at bounding box center [310, 125] width 340 height 35
click at [205, 128] on button "Advanced Search" at bounding box center [197, 125] width 82 height 19
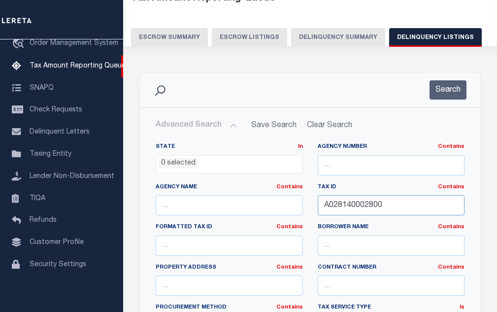
click at [368, 206] on input "A028140002800" at bounding box center [391, 205] width 147 height 20
click at [447, 91] on button "Search" at bounding box center [447, 89] width 37 height 19
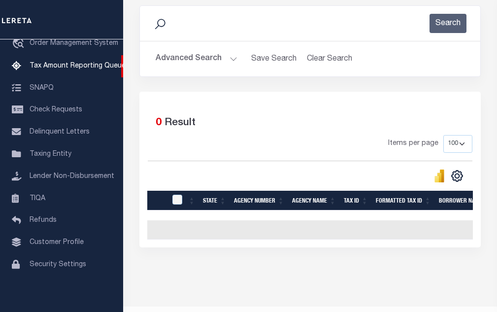
scroll to position [161, 0]
